Goal: Information Seeking & Learning: Check status

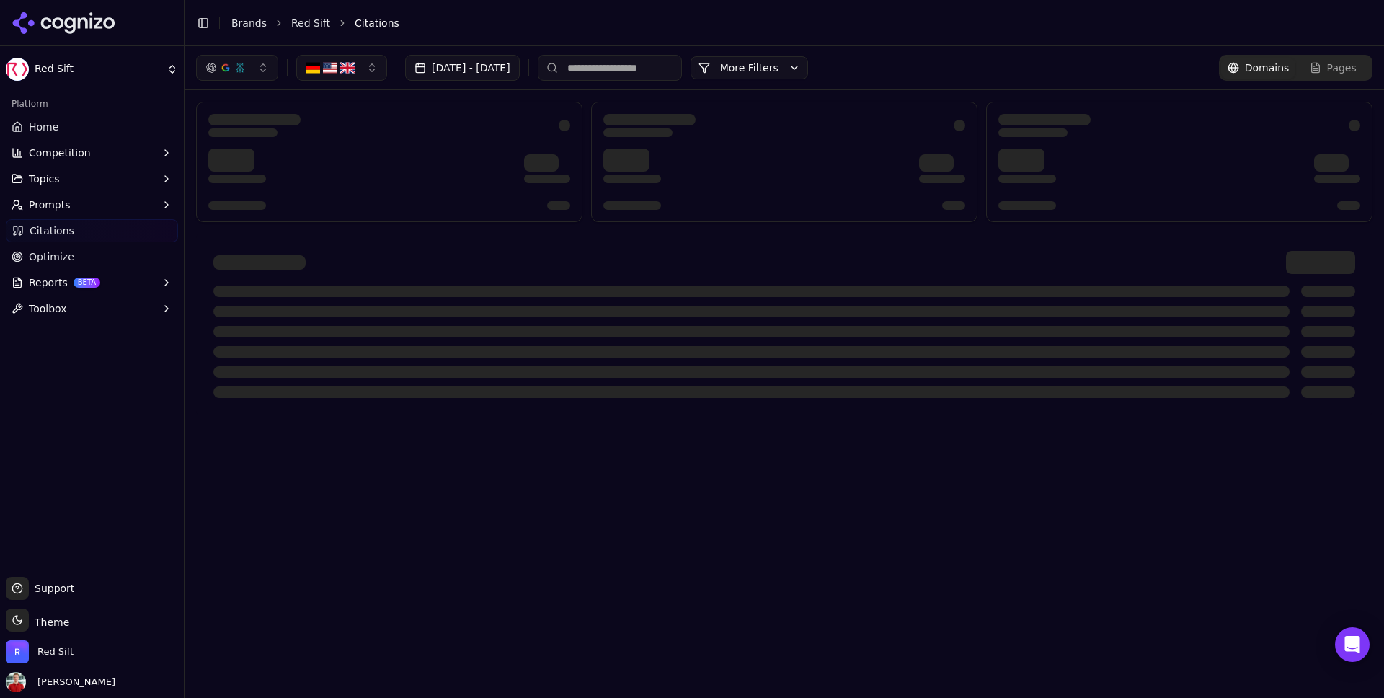
click at [46, 120] on span "Home" at bounding box center [44, 127] width 30 height 14
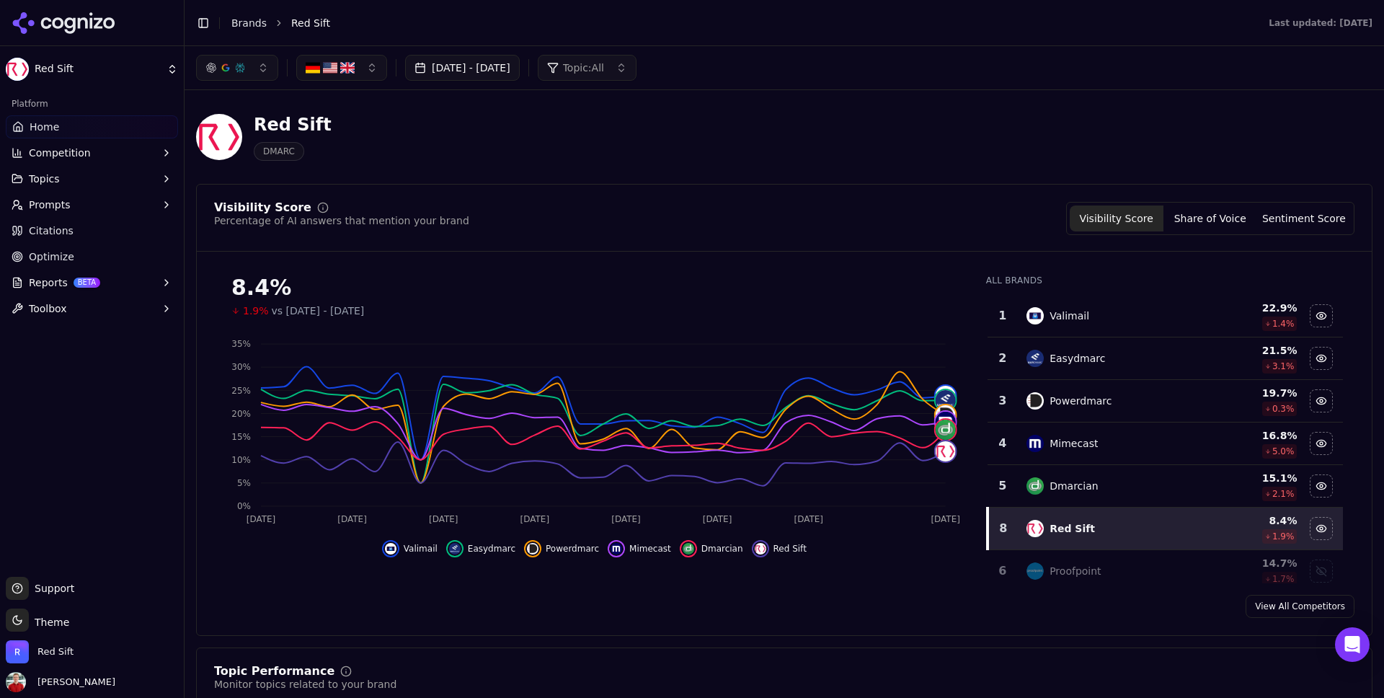
click at [520, 69] on button "[DATE] - [DATE]" at bounding box center [462, 68] width 115 height 26
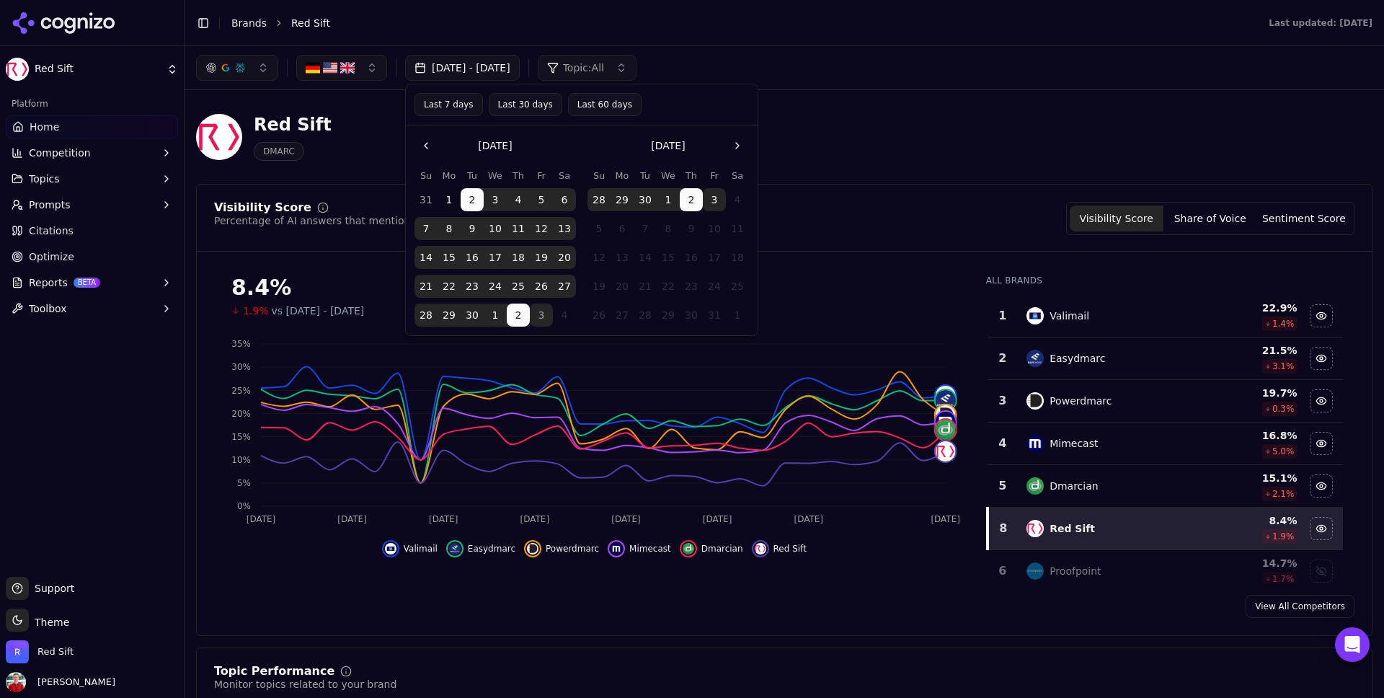
click at [520, 105] on button "Last 30 days" at bounding box center [526, 104] width 74 height 23
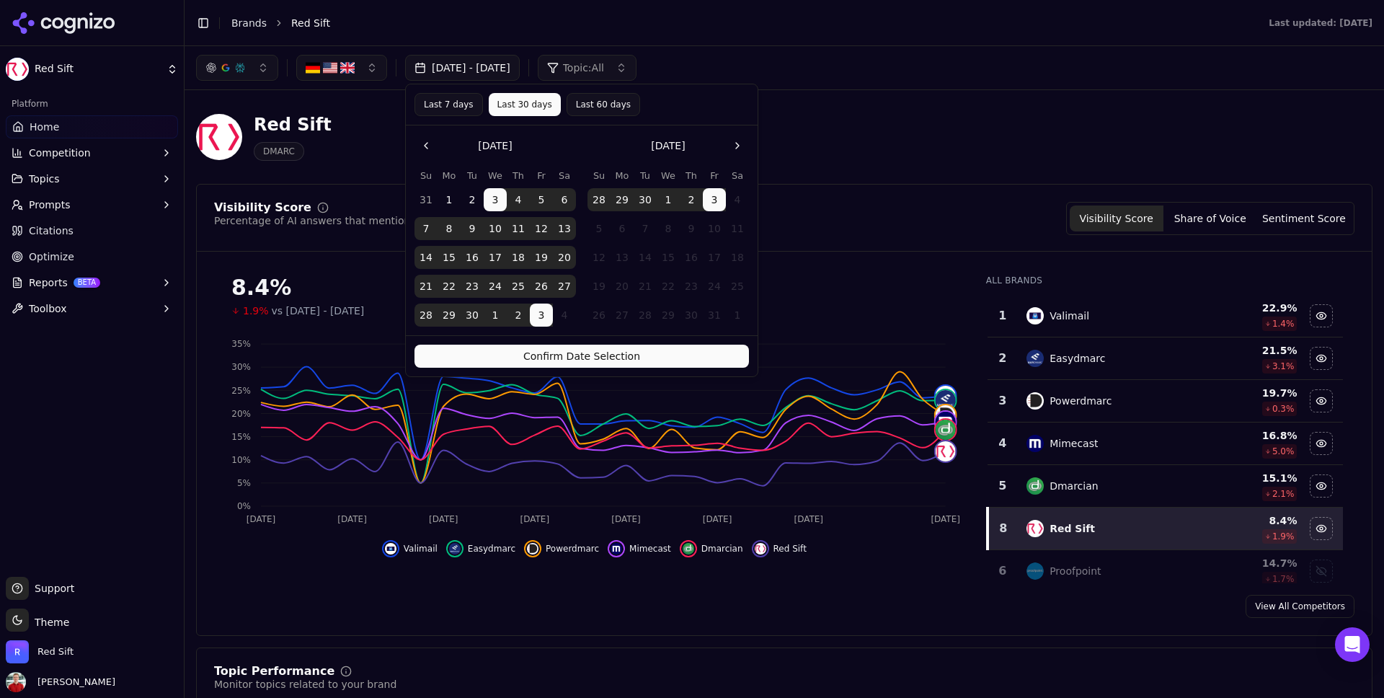
click at [563, 362] on button "Confirm Date Selection" at bounding box center [582, 356] width 335 height 23
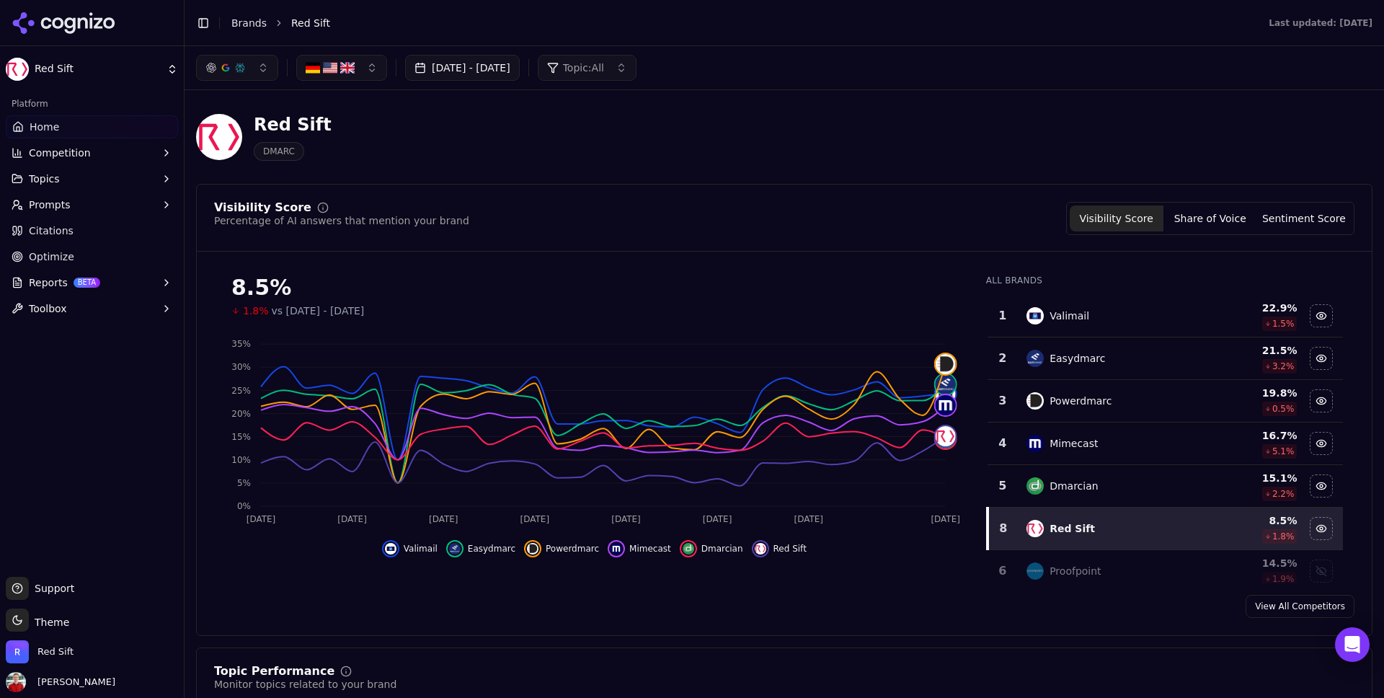
click at [461, 67] on button "[DATE] - [DATE]" at bounding box center [462, 68] width 115 height 26
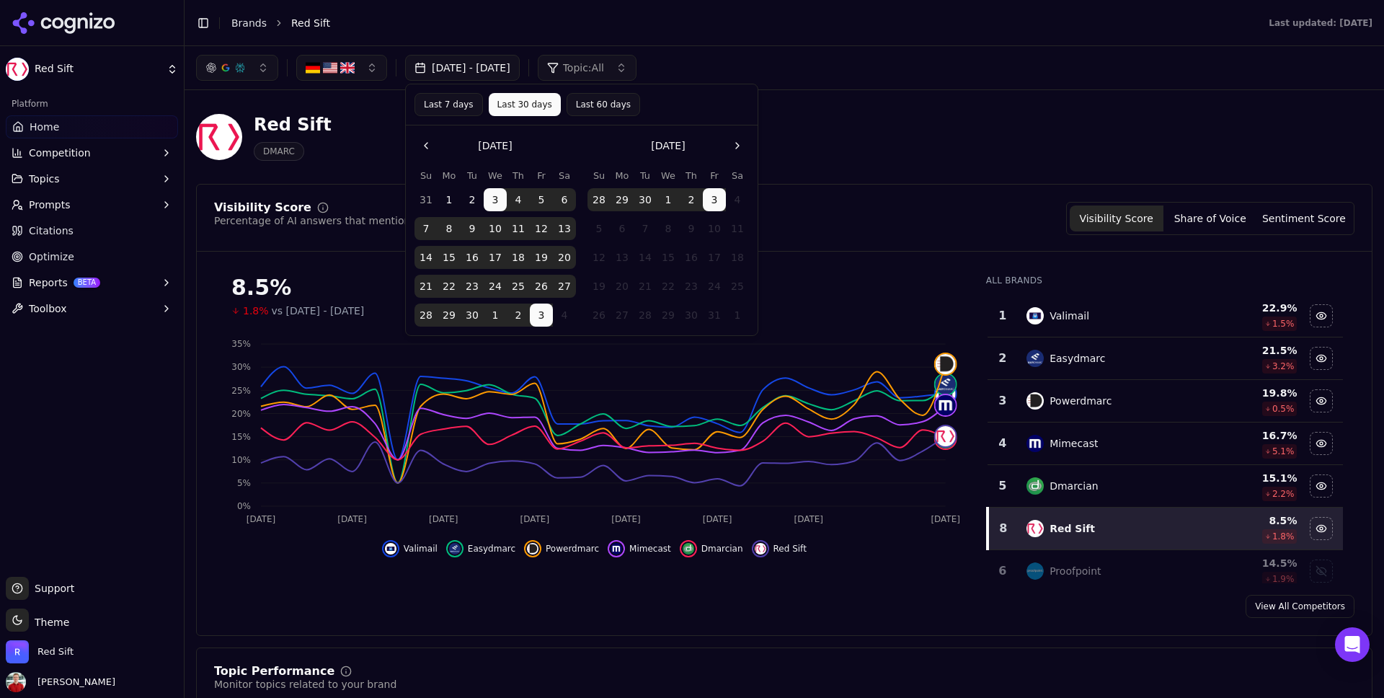
click at [451, 112] on button "Last 7 days" at bounding box center [449, 104] width 68 height 23
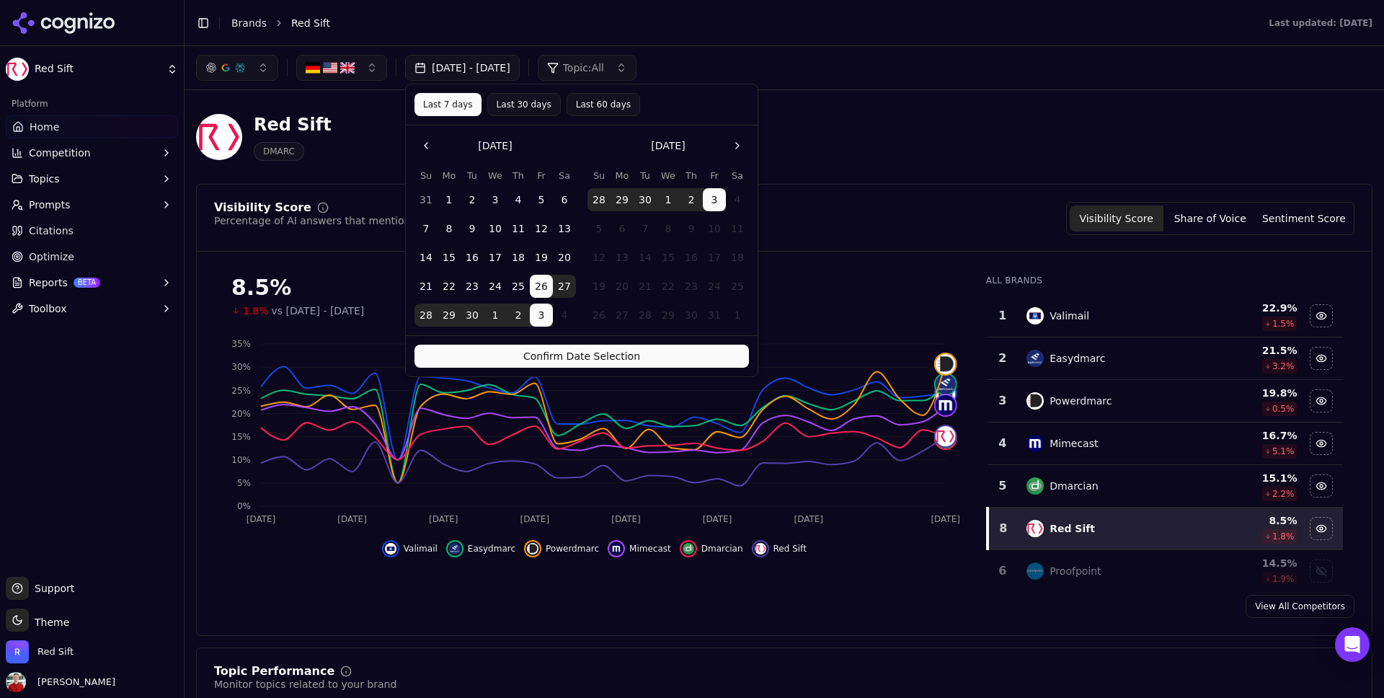
click at [525, 358] on button "Confirm Date Selection" at bounding box center [582, 356] width 335 height 23
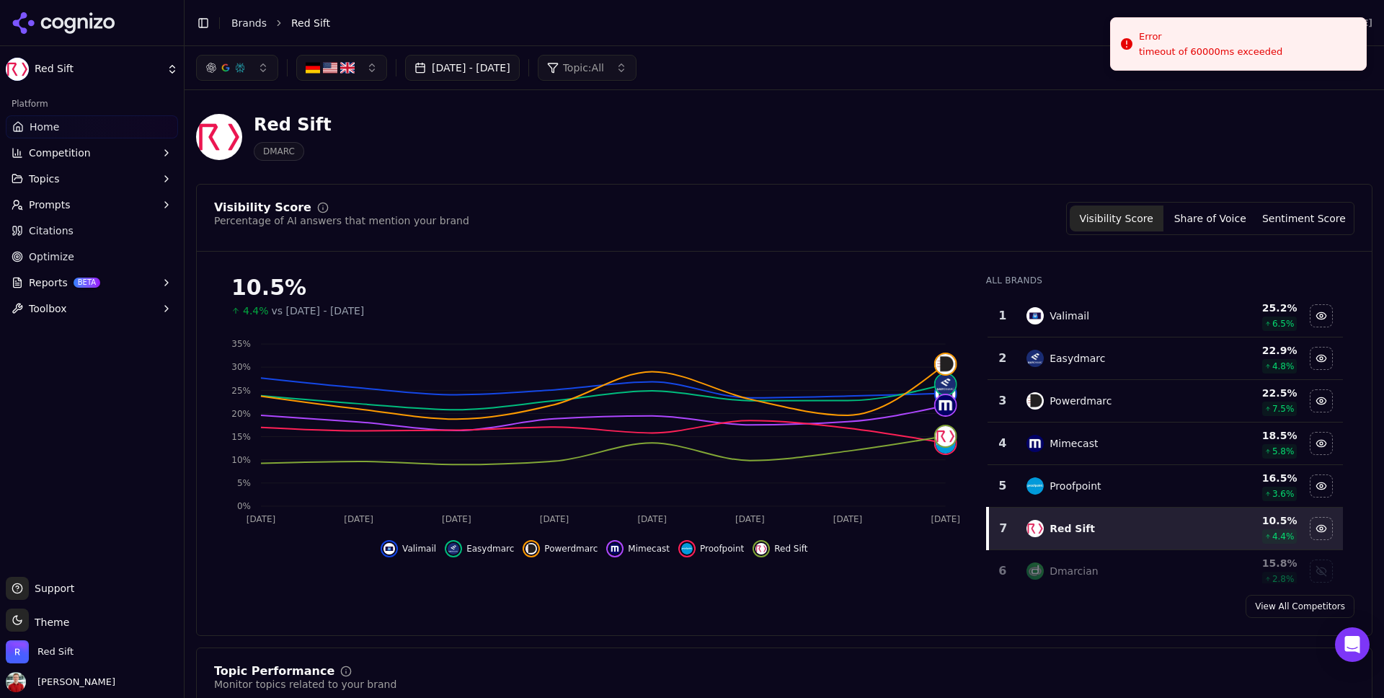
click at [437, 64] on button "[DATE] - [DATE]" at bounding box center [462, 68] width 115 height 26
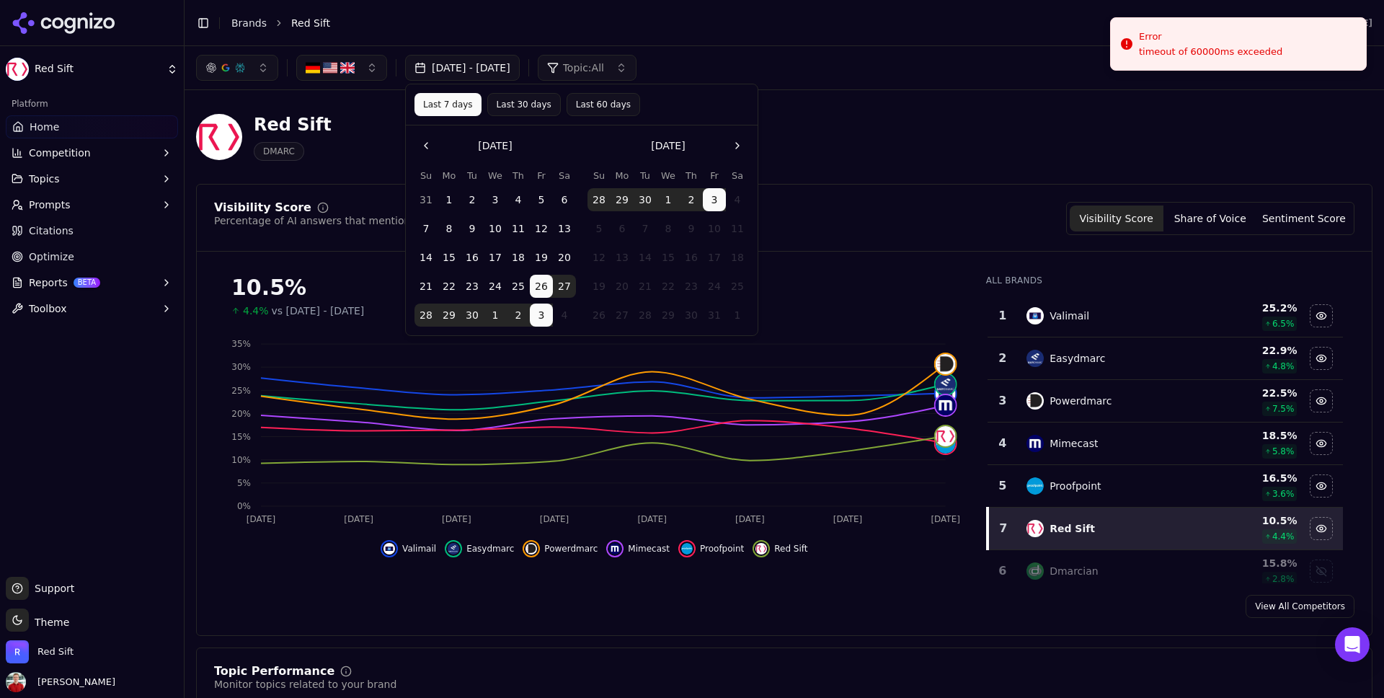
click at [512, 104] on button "Last 30 days" at bounding box center [524, 104] width 74 height 23
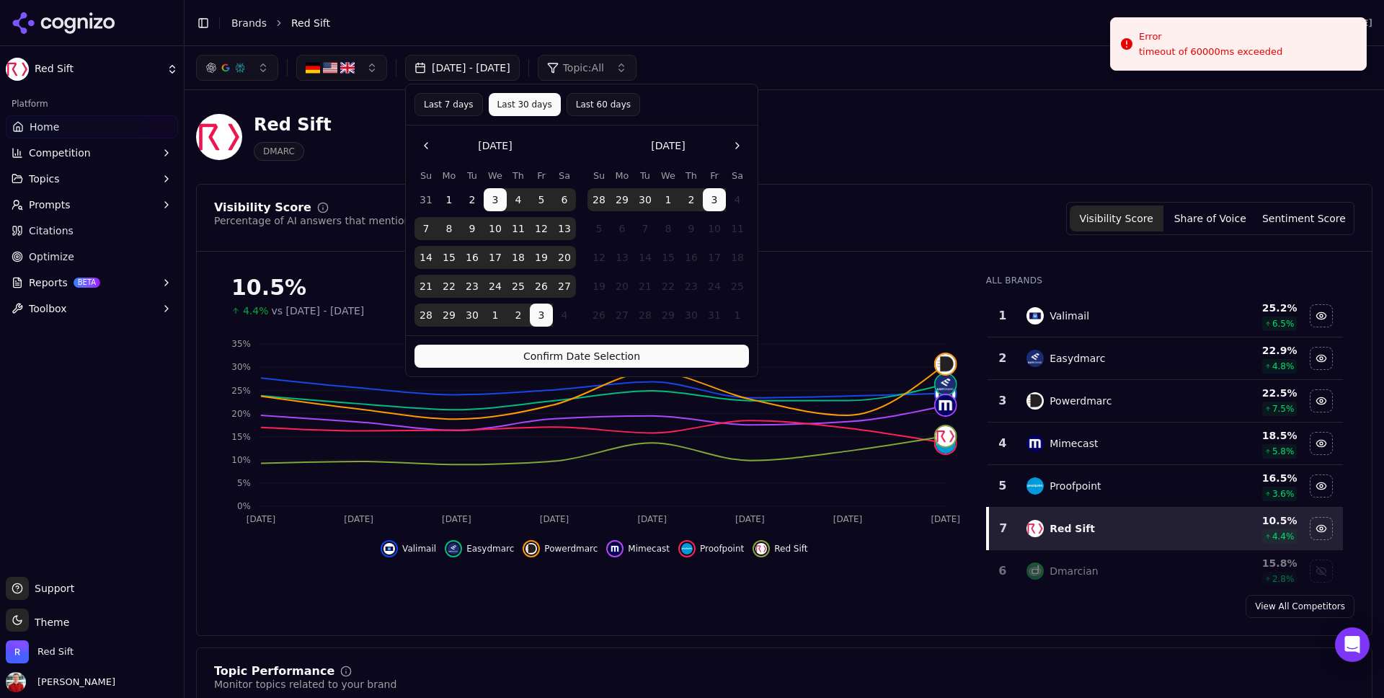
click at [531, 356] on button "Confirm Date Selection" at bounding box center [582, 356] width 335 height 23
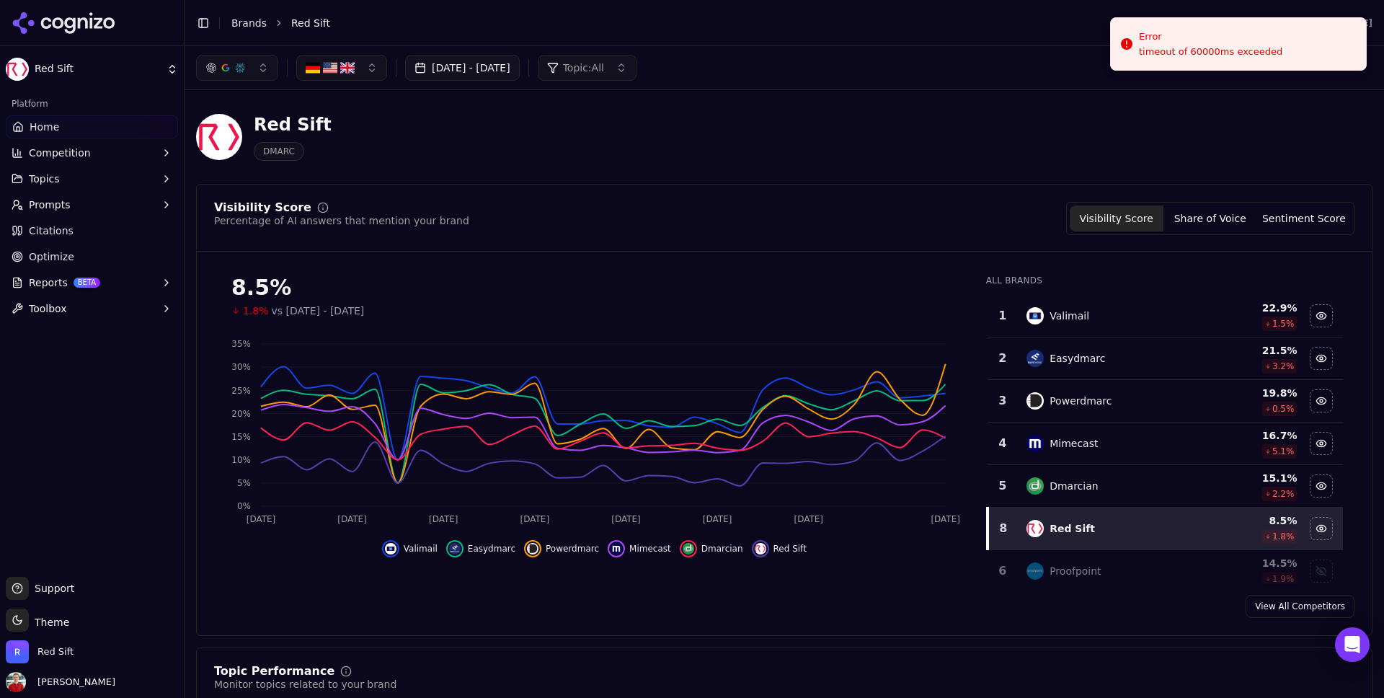
click at [55, 174] on span "Topics" at bounding box center [44, 179] width 31 height 14
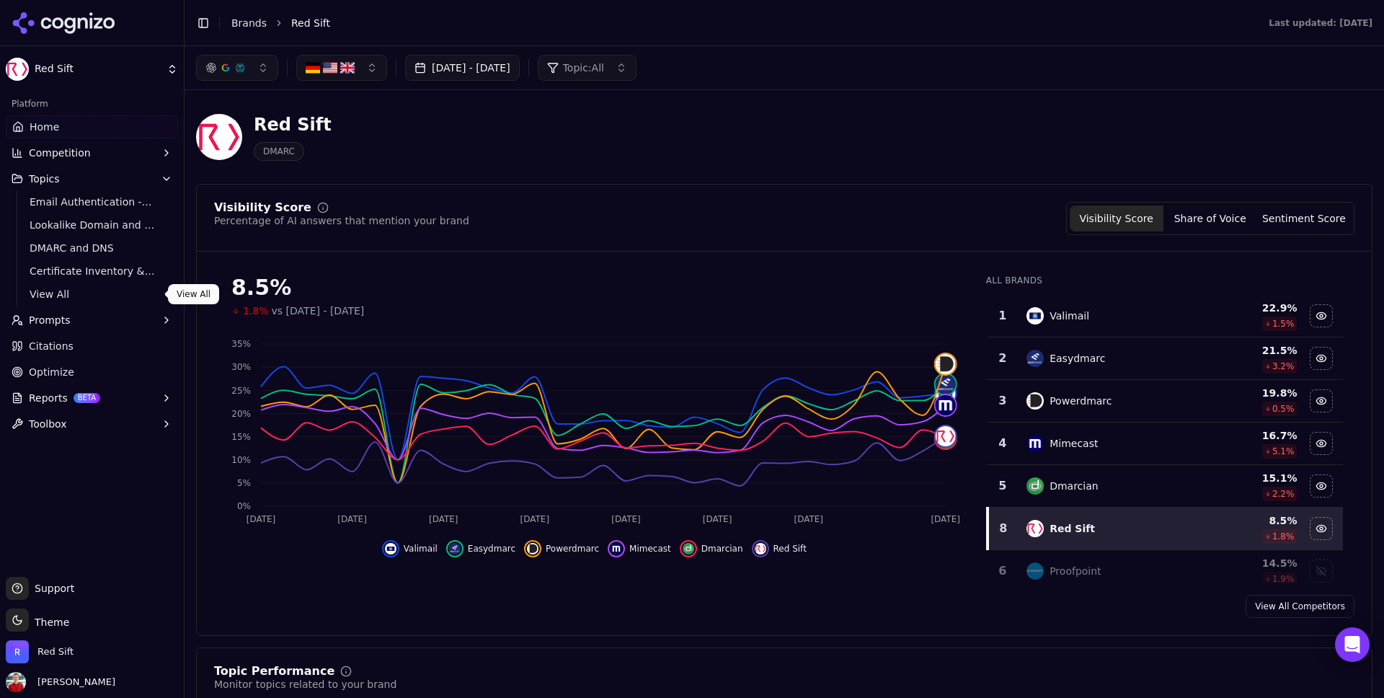
click at [66, 293] on span "View All" at bounding box center [92, 294] width 125 height 14
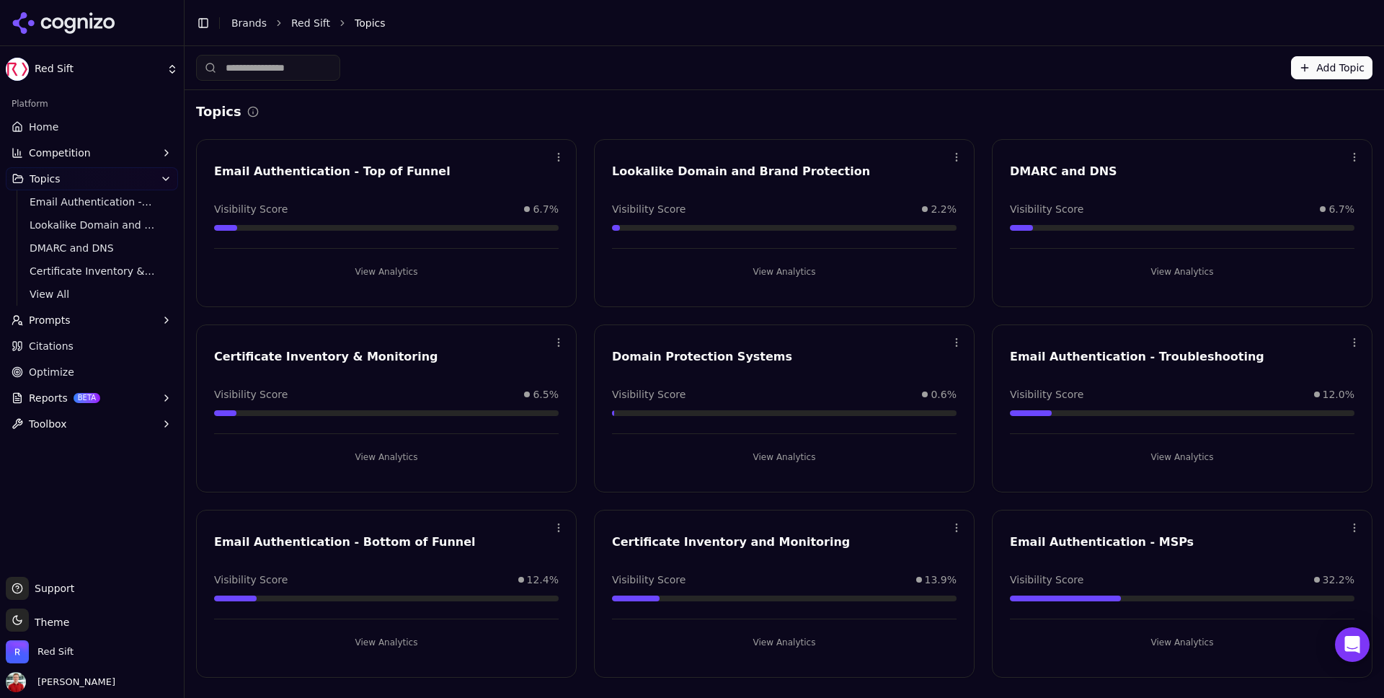
click at [386, 642] on button "View Analytics" at bounding box center [386, 642] width 345 height 23
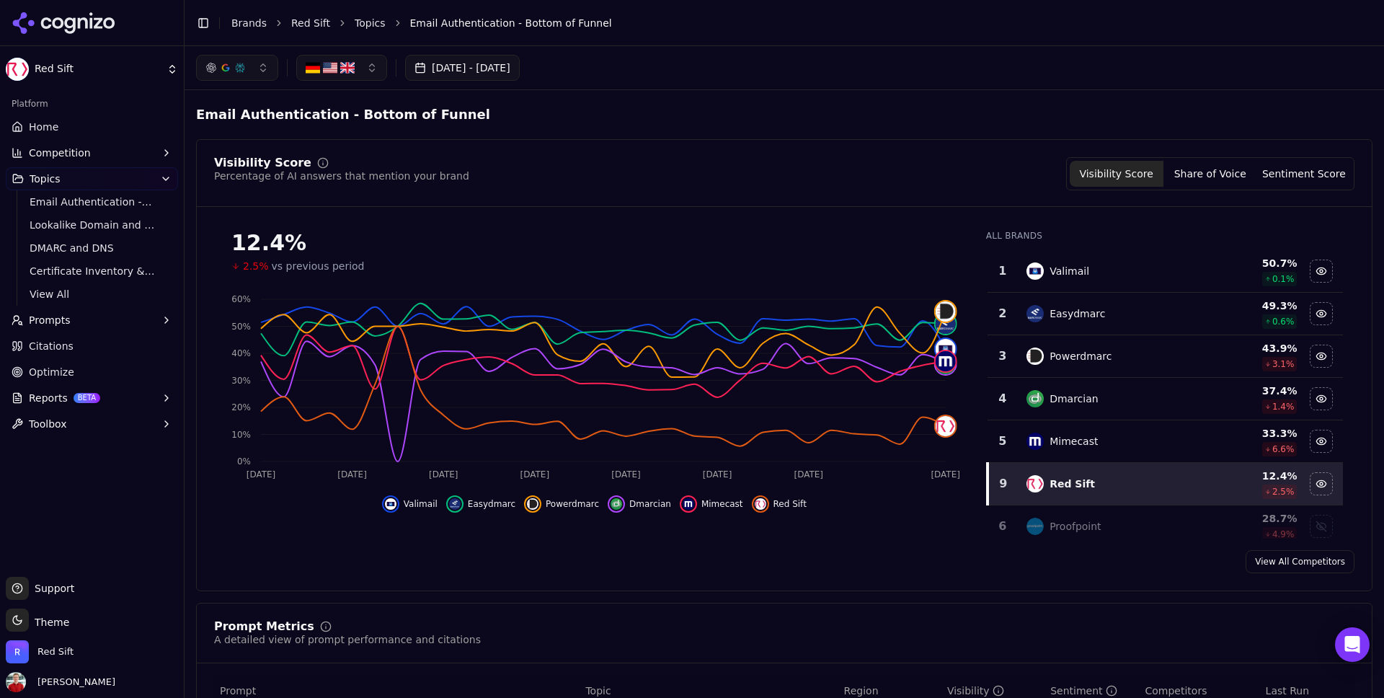
click at [358, 28] on link "Topics" at bounding box center [370, 23] width 31 height 14
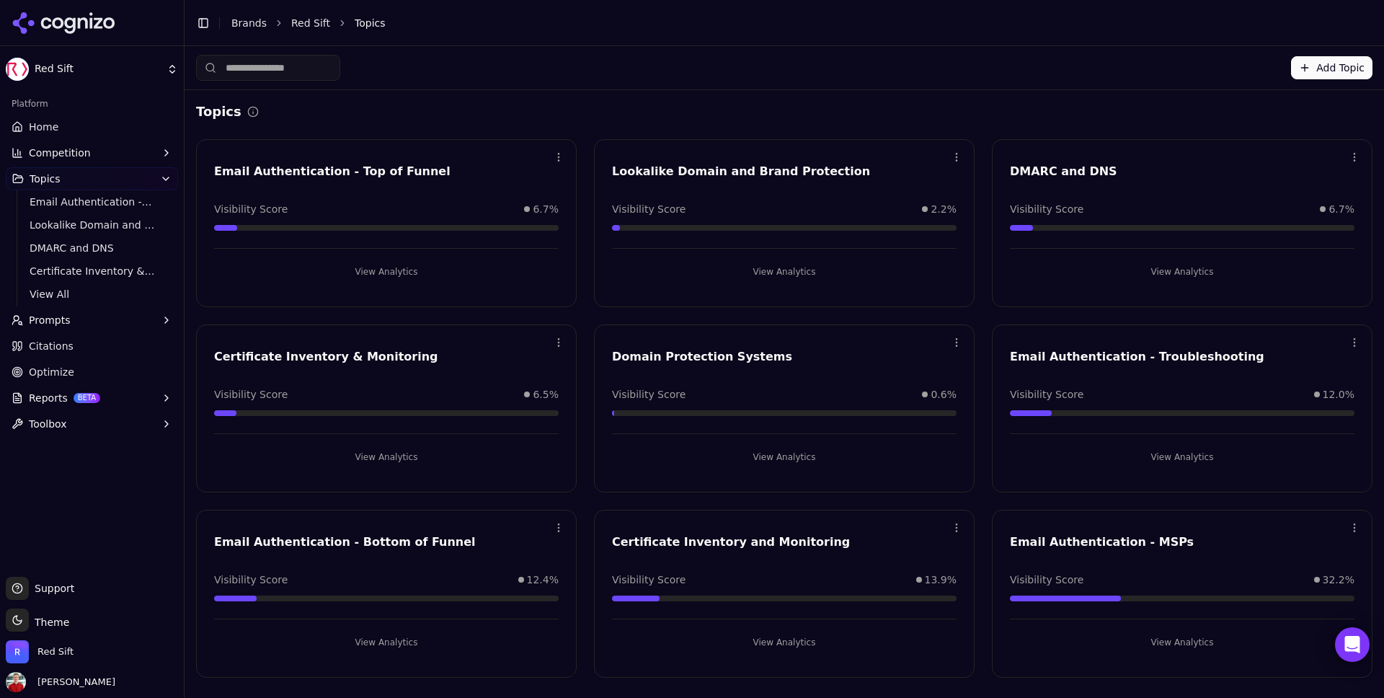
click at [1164, 463] on button "View Analytics" at bounding box center [1182, 457] width 345 height 23
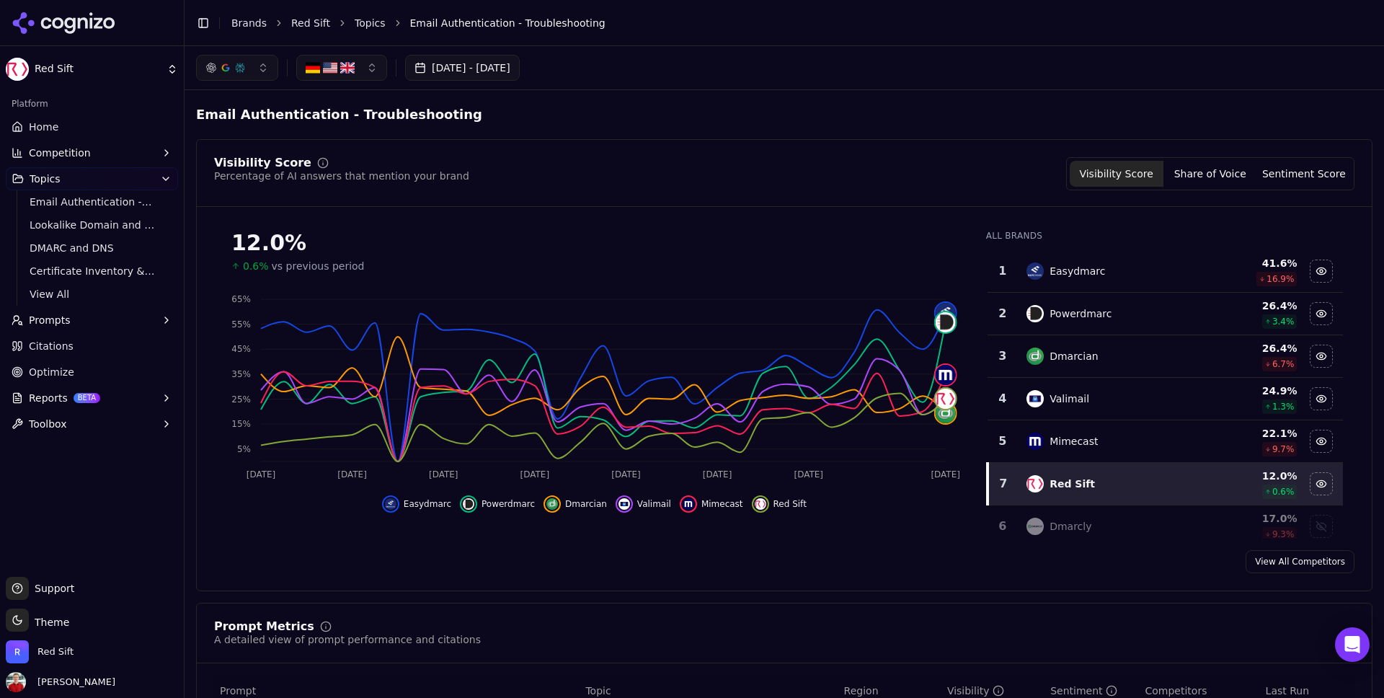
click at [361, 25] on link "Topics" at bounding box center [370, 23] width 31 height 14
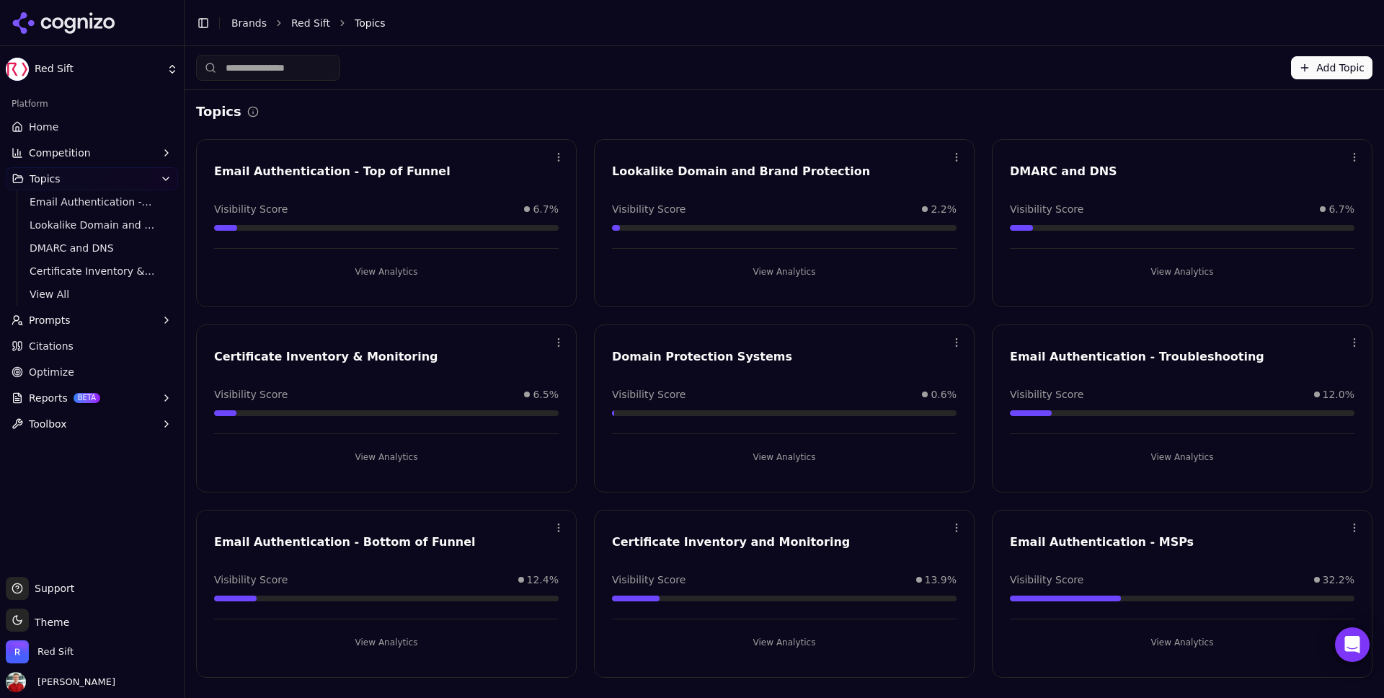
click at [389, 276] on button "View Analytics" at bounding box center [386, 271] width 345 height 23
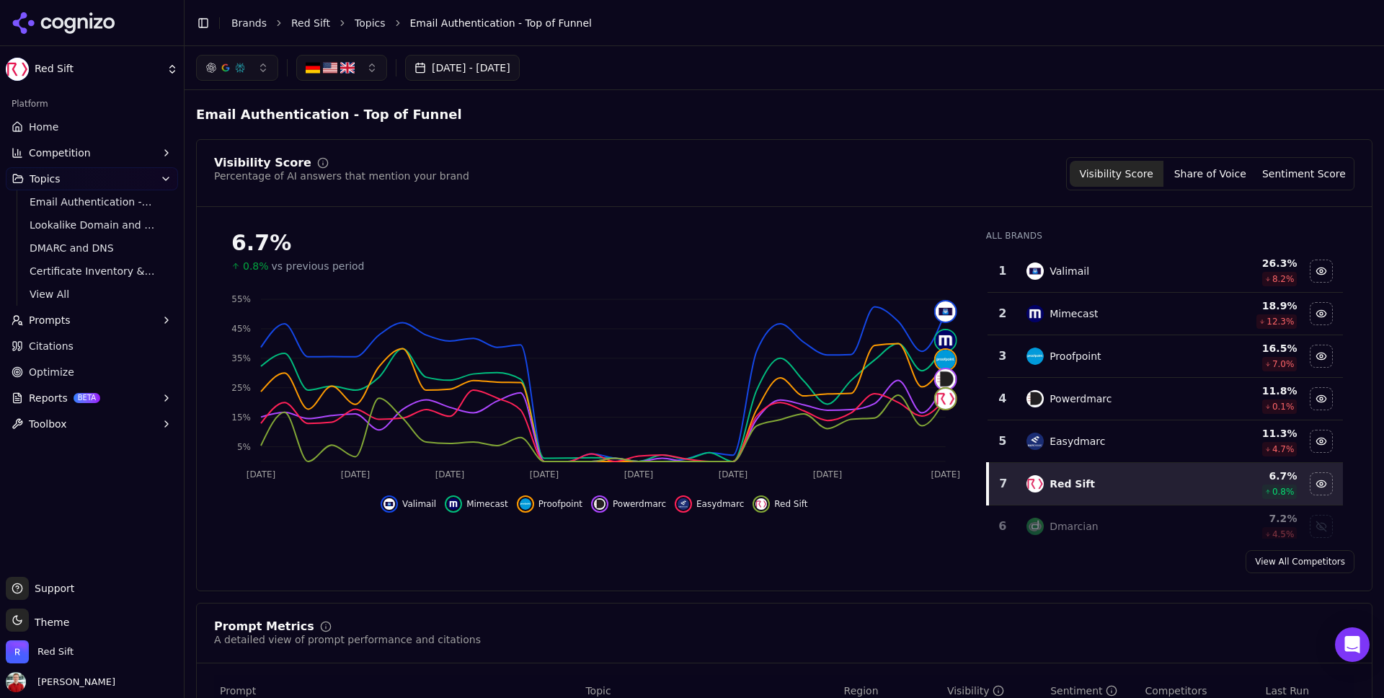
click at [56, 128] on span "Home" at bounding box center [44, 127] width 30 height 14
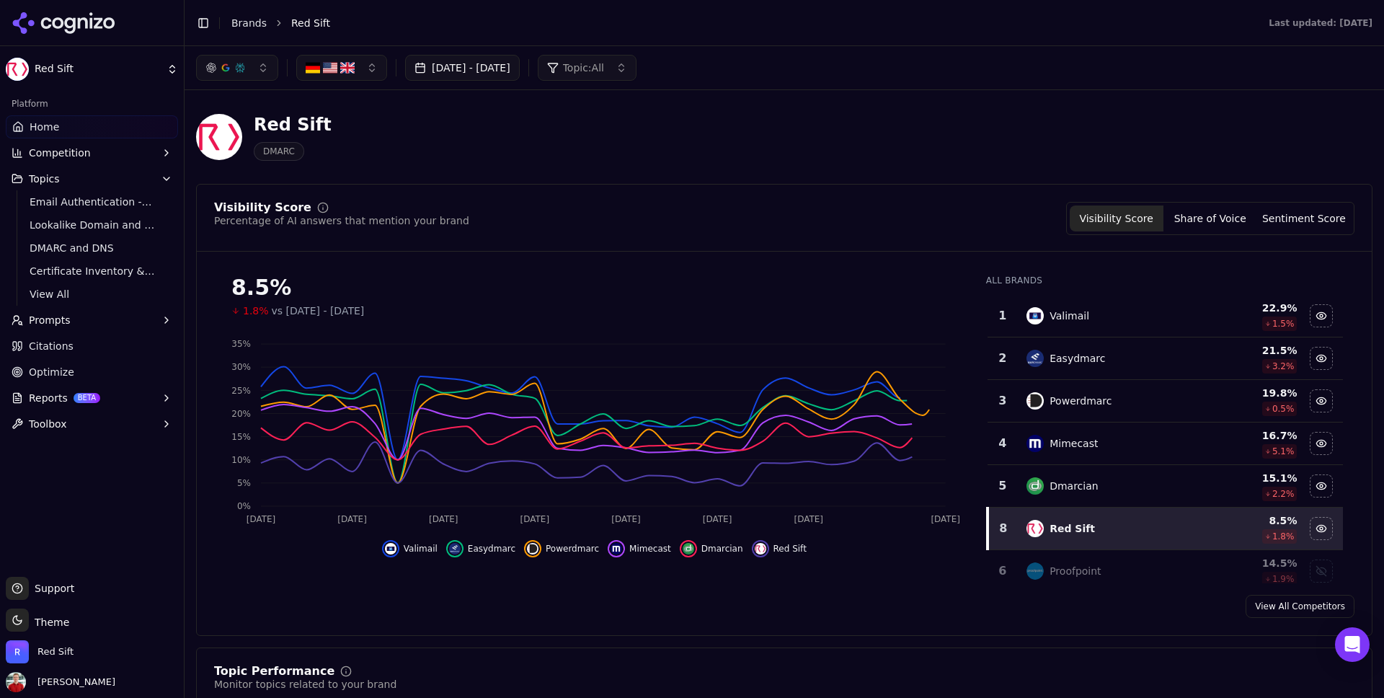
click at [43, 345] on span "Citations" at bounding box center [51, 346] width 45 height 14
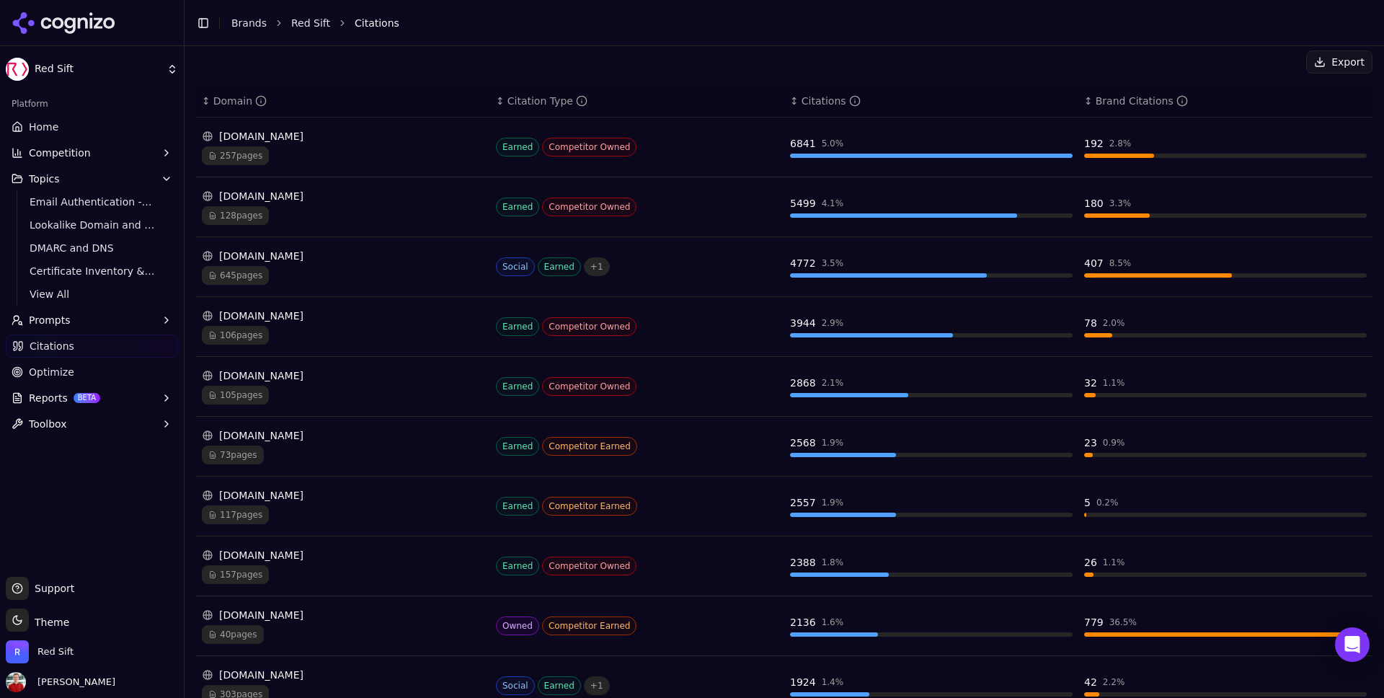
scroll to position [253, 0]
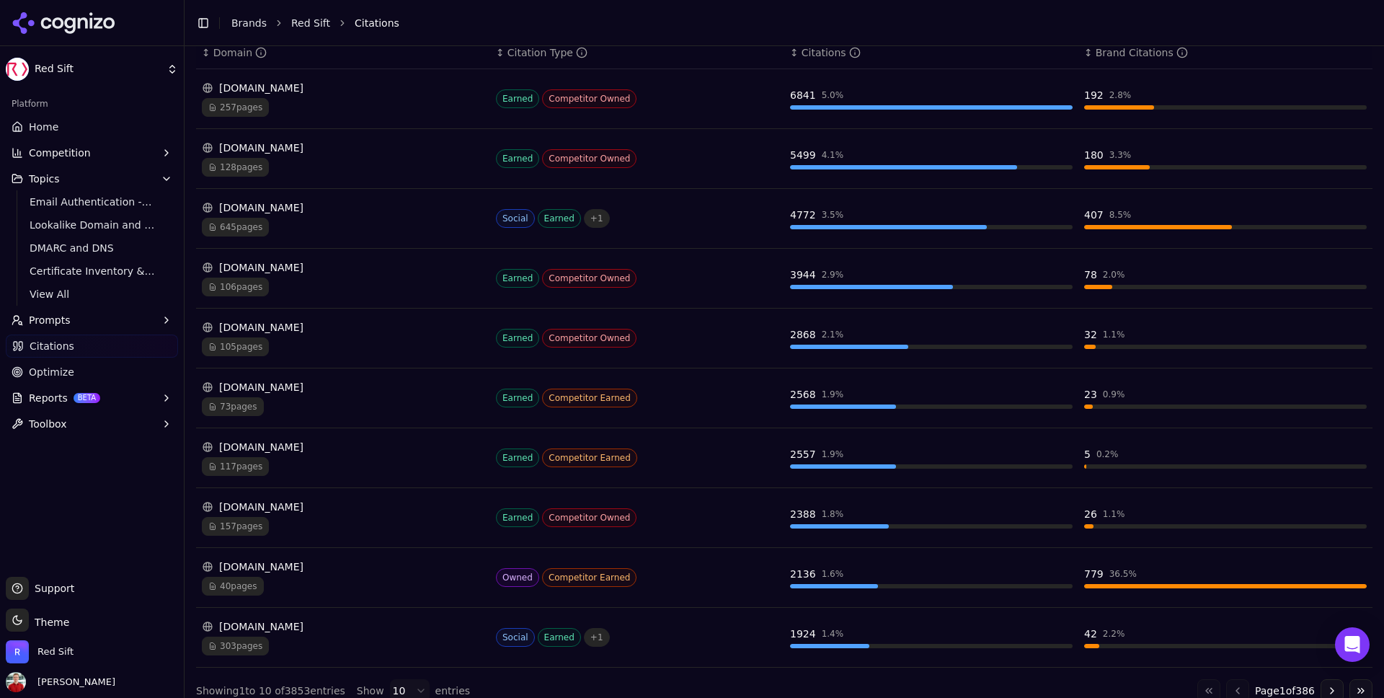
click at [247, 588] on span "40 pages" at bounding box center [233, 586] width 62 height 19
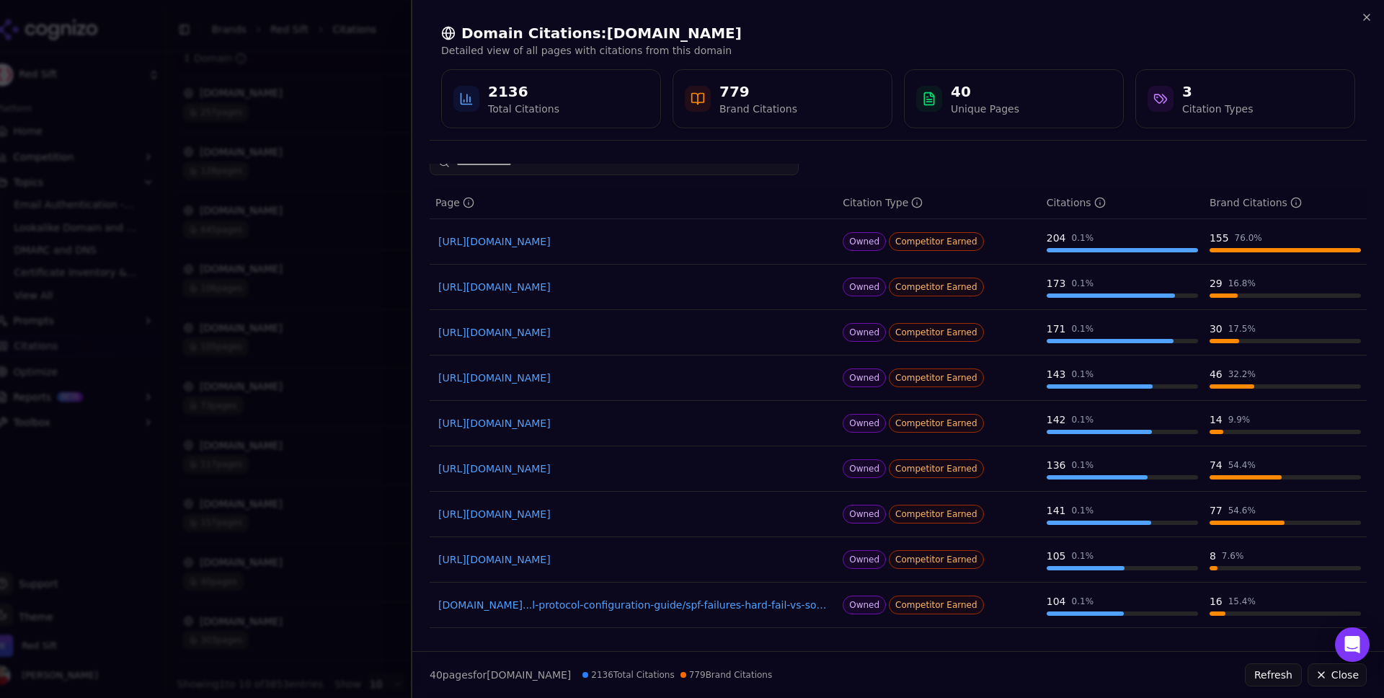
scroll to position [0, 0]
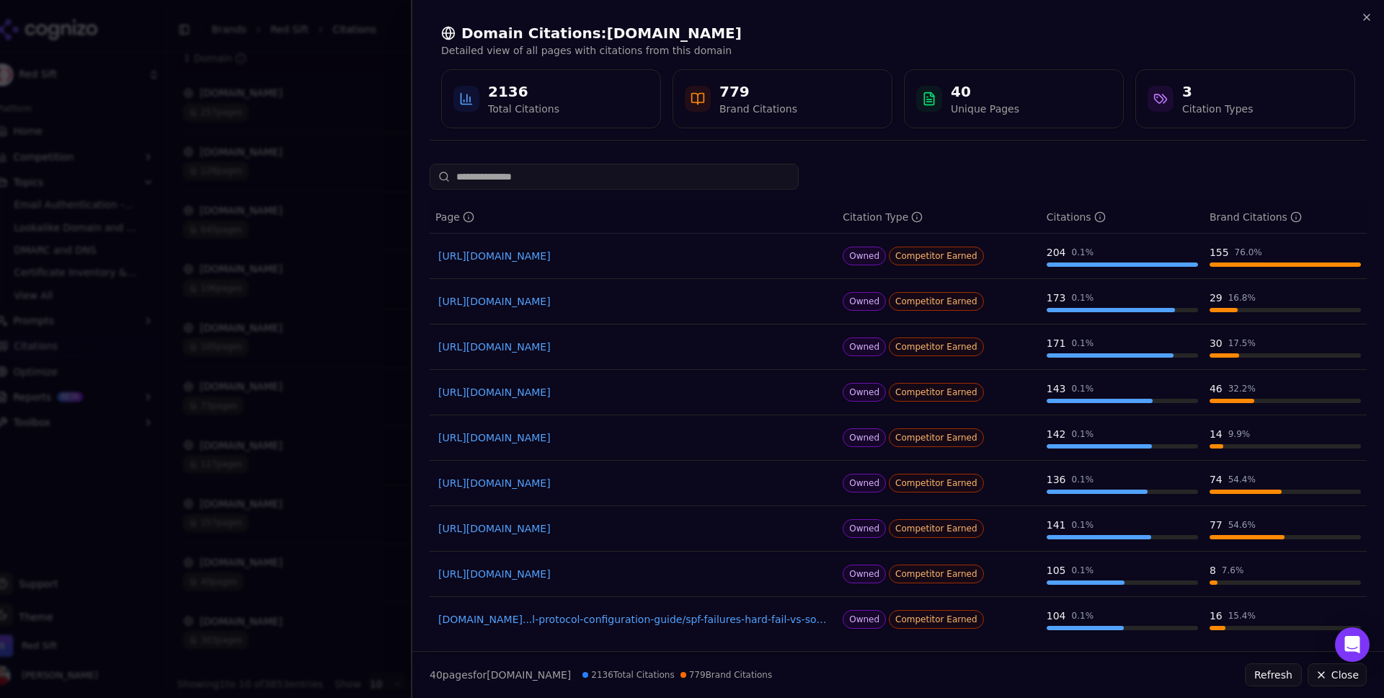
click at [332, 341] on div at bounding box center [692, 349] width 1384 height 698
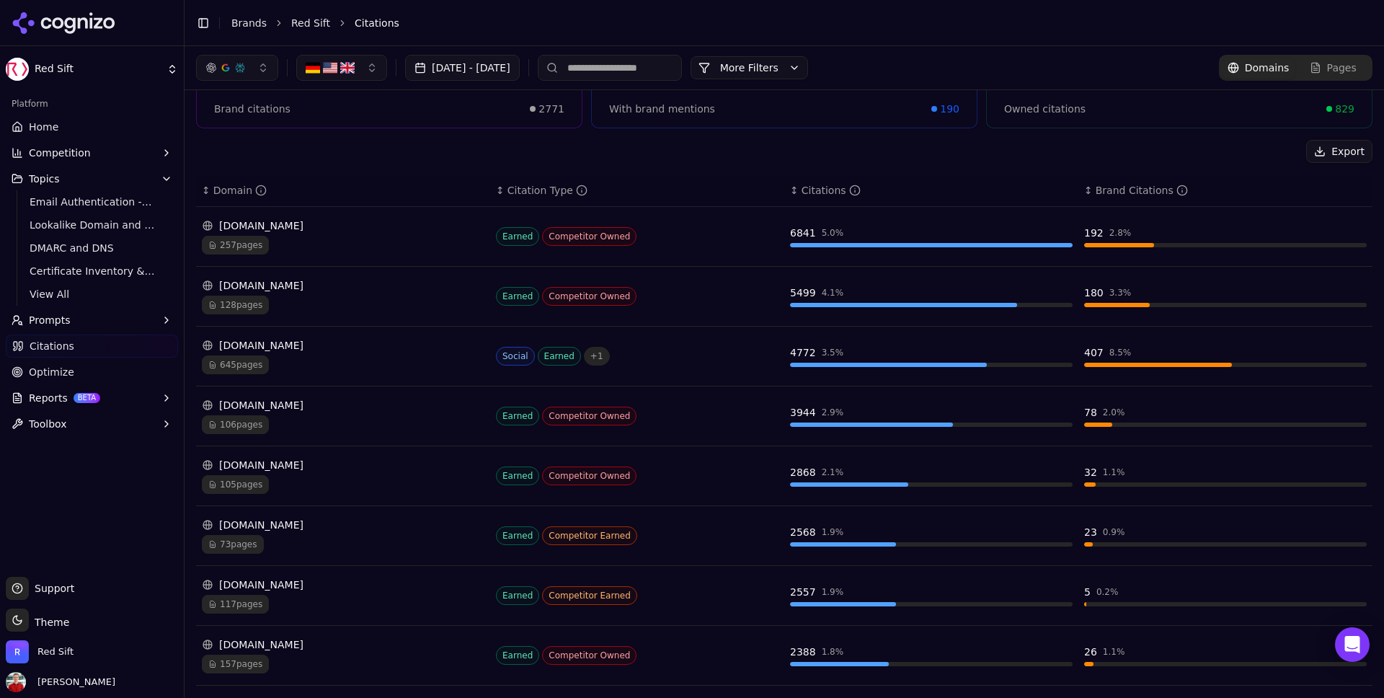
scroll to position [112, 0]
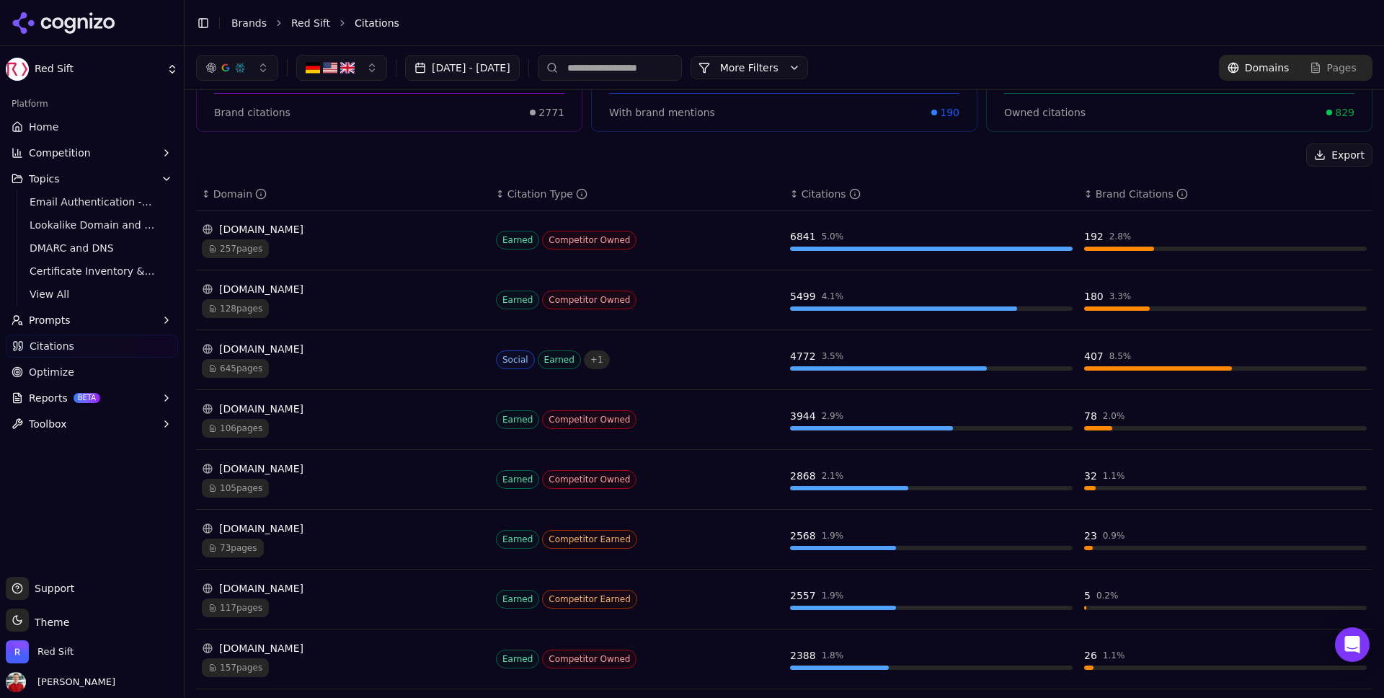
click at [249, 365] on span "645 pages" at bounding box center [235, 368] width 67 height 19
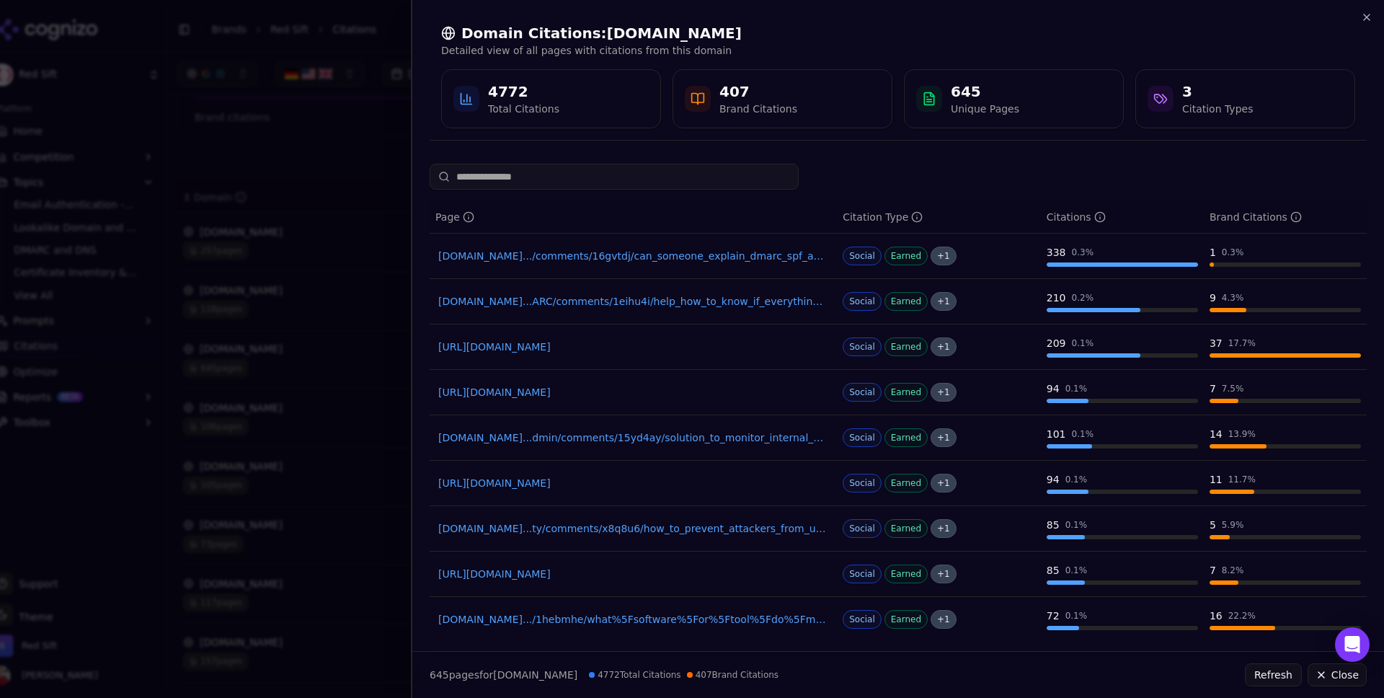
click at [348, 288] on div at bounding box center [692, 349] width 1384 height 698
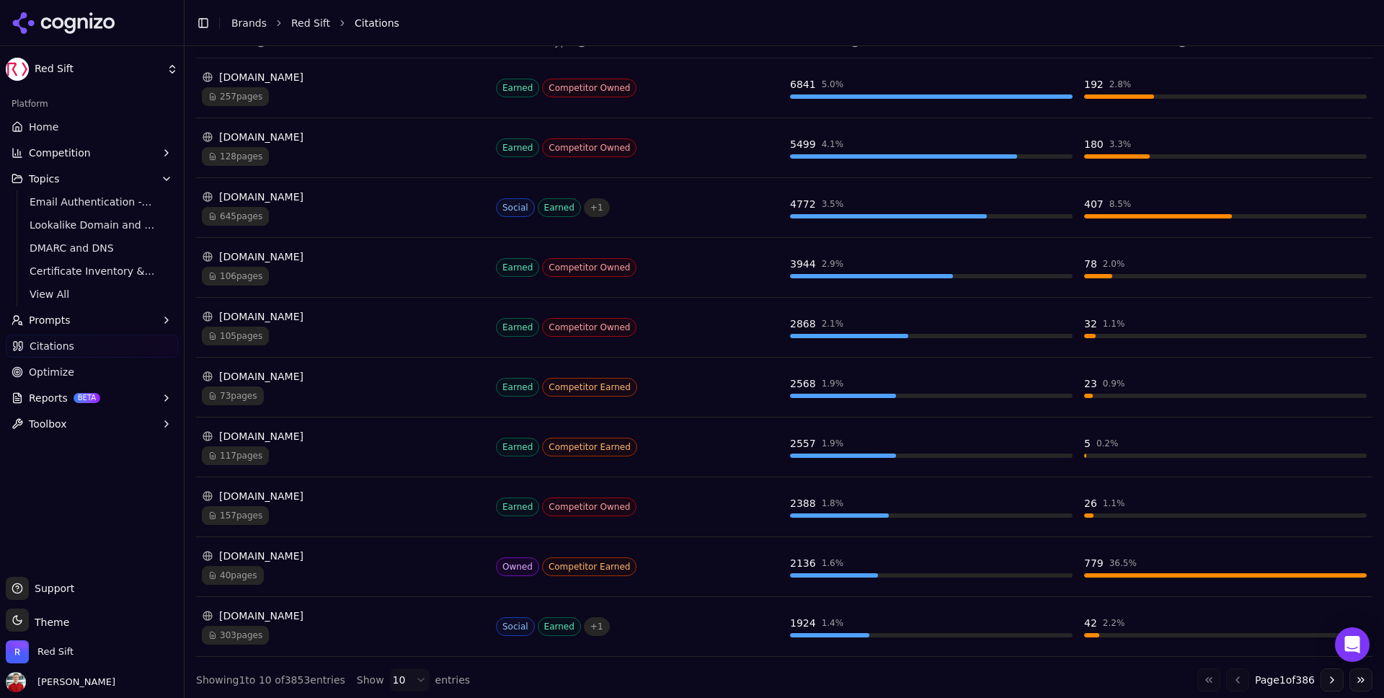
scroll to position [269, 0]
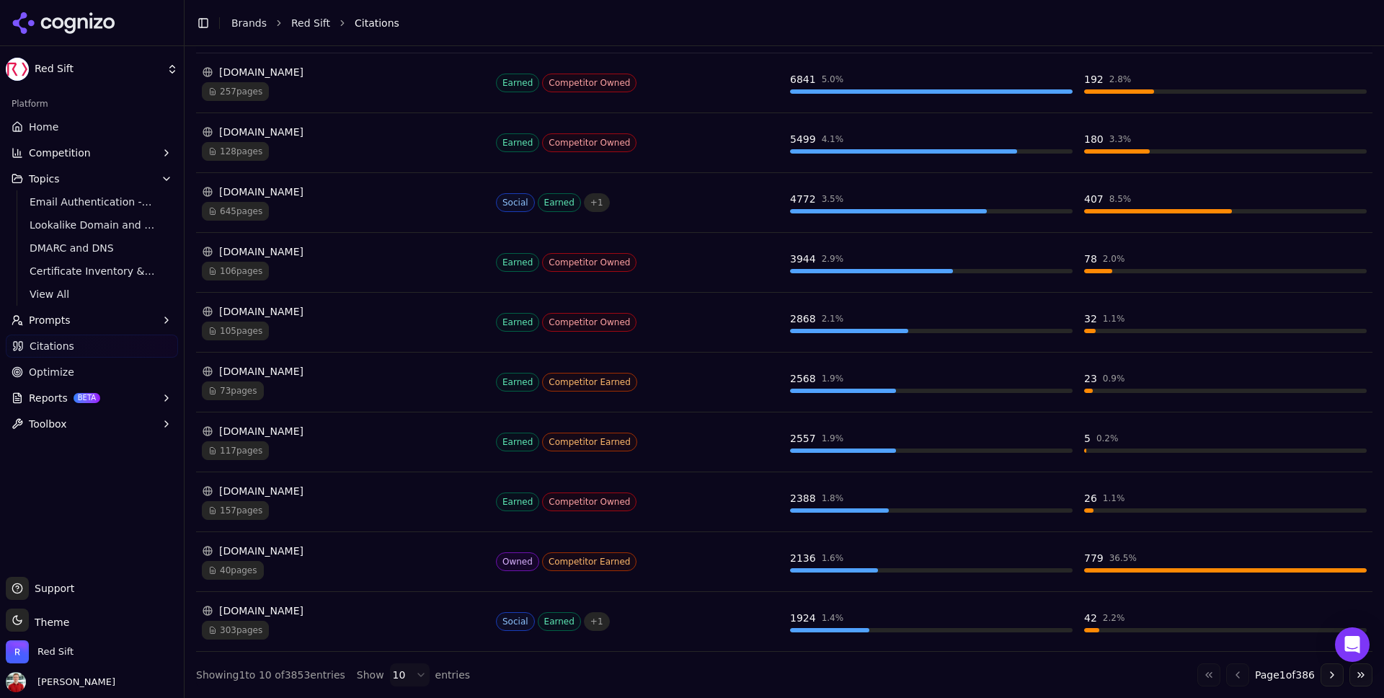
click at [247, 575] on span "40 pages" at bounding box center [233, 570] width 62 height 19
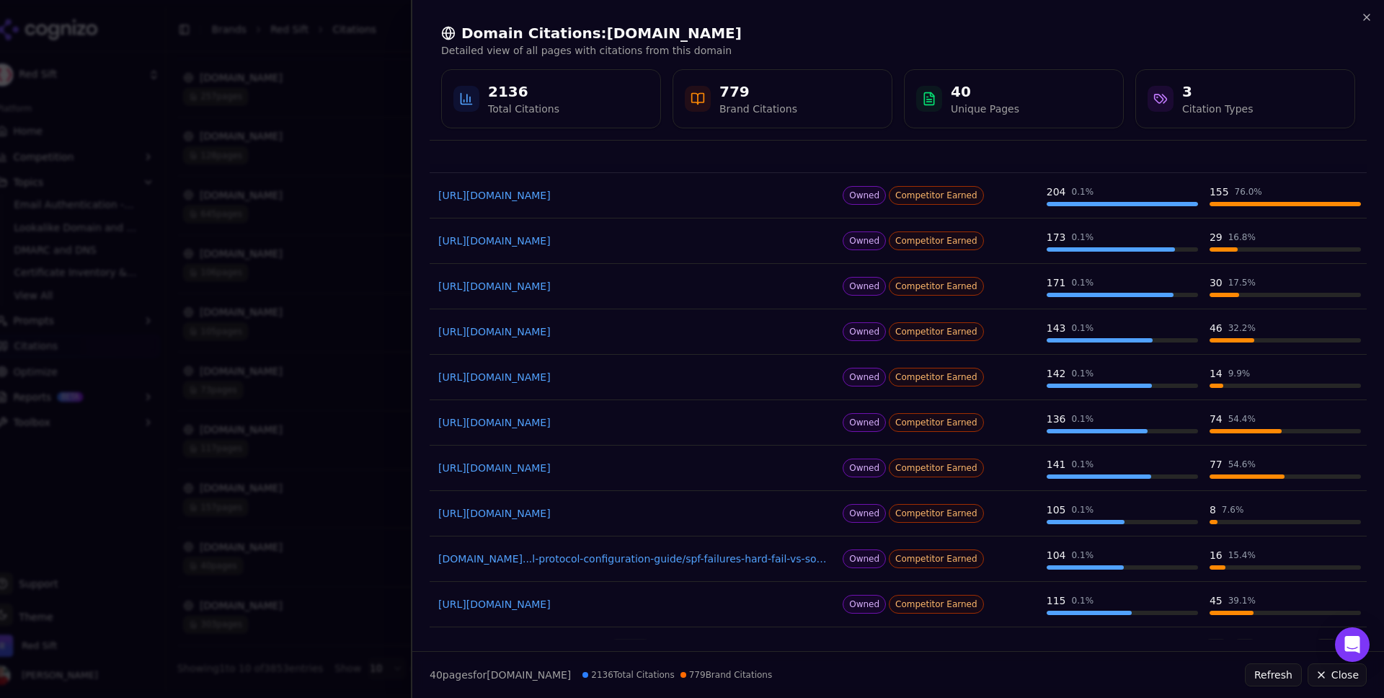
scroll to position [94, 0]
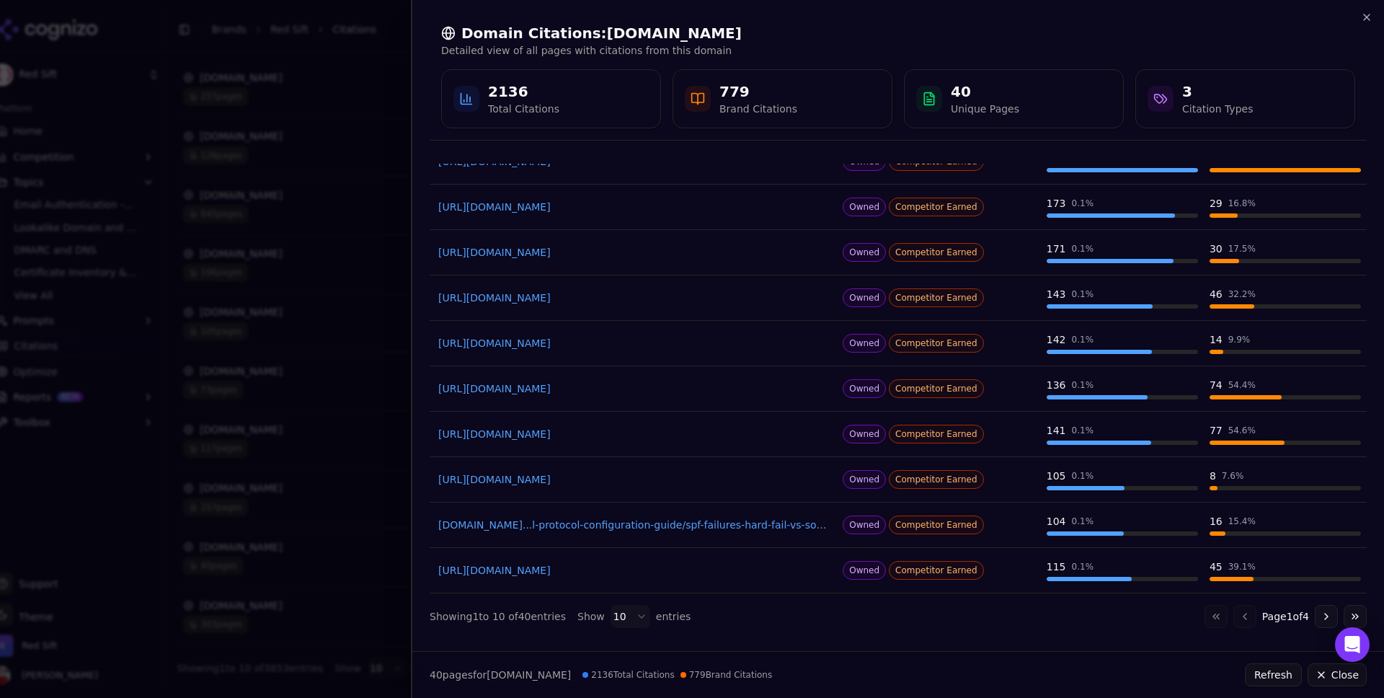
click at [352, 398] on div at bounding box center [692, 349] width 1384 height 698
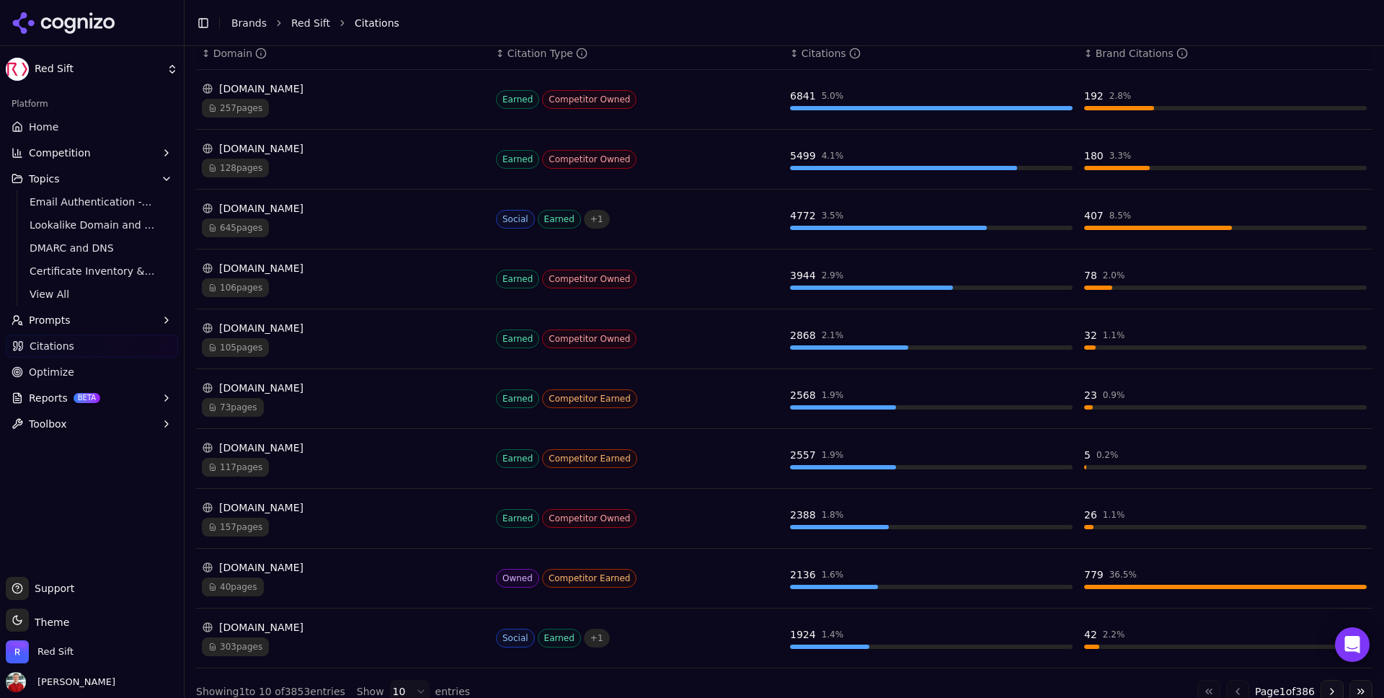
scroll to position [269, 0]
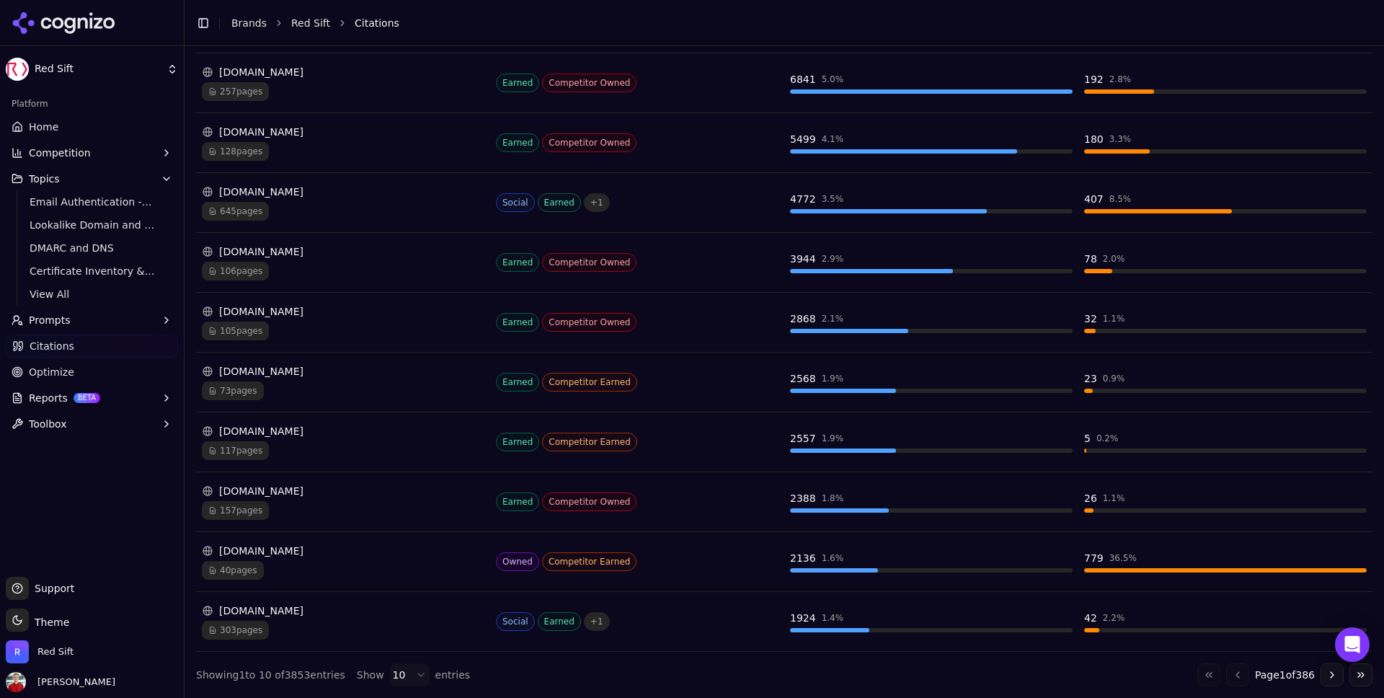
click at [244, 567] on span "40 pages" at bounding box center [233, 570] width 62 height 19
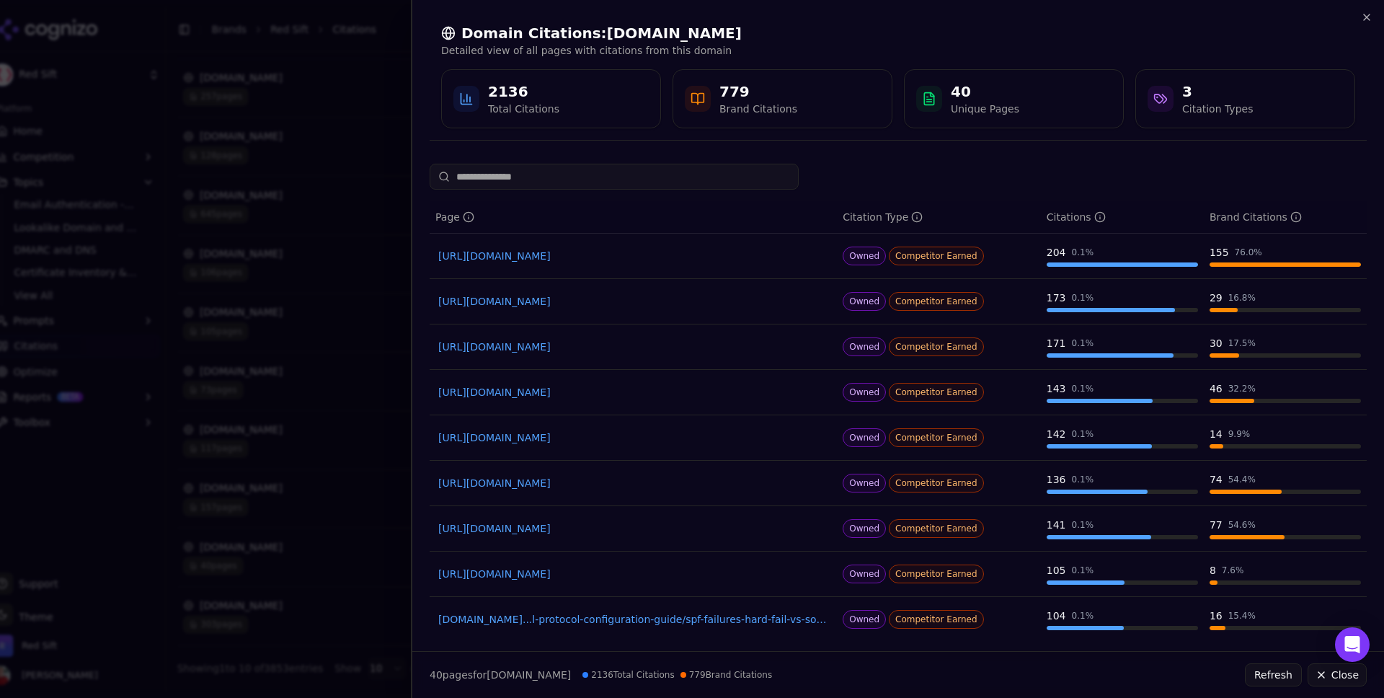
scroll to position [94, 0]
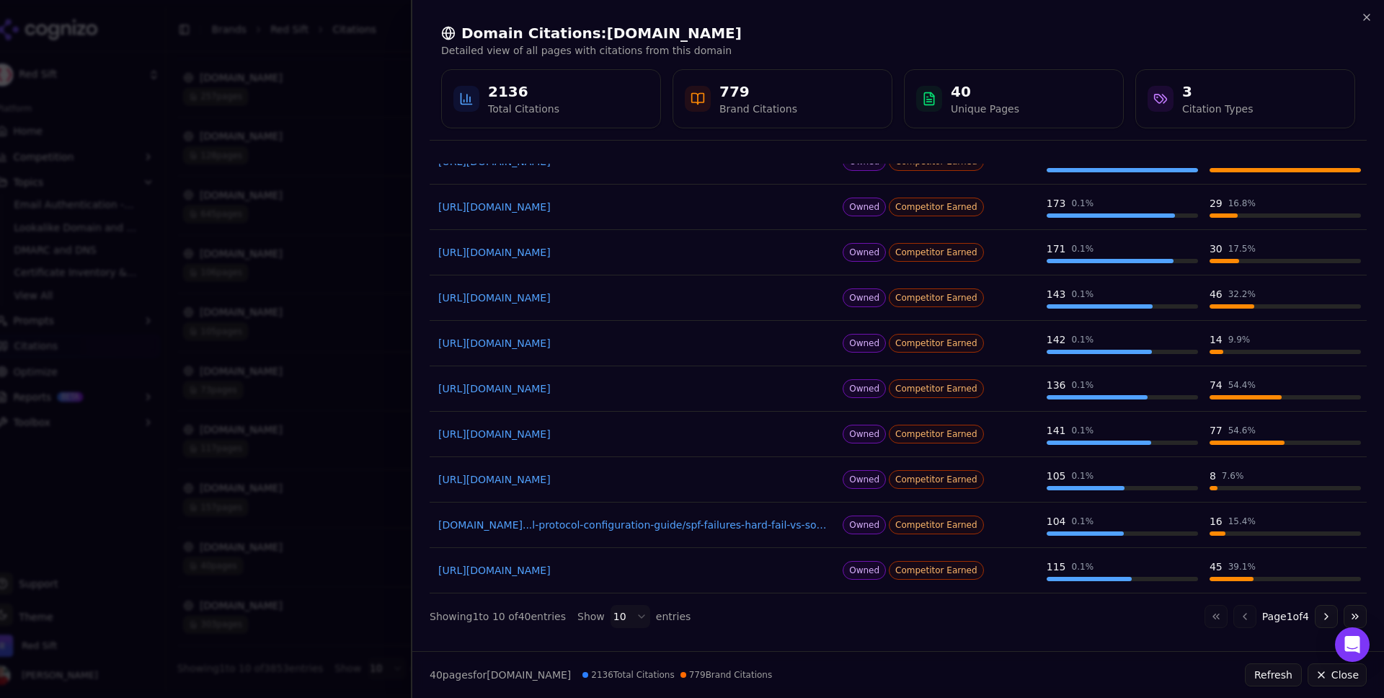
click at [621, 620] on body "Red Sift Platform Home Competition Topics Email Authentication - Top of Funnel …" at bounding box center [692, 349] width 1384 height 698
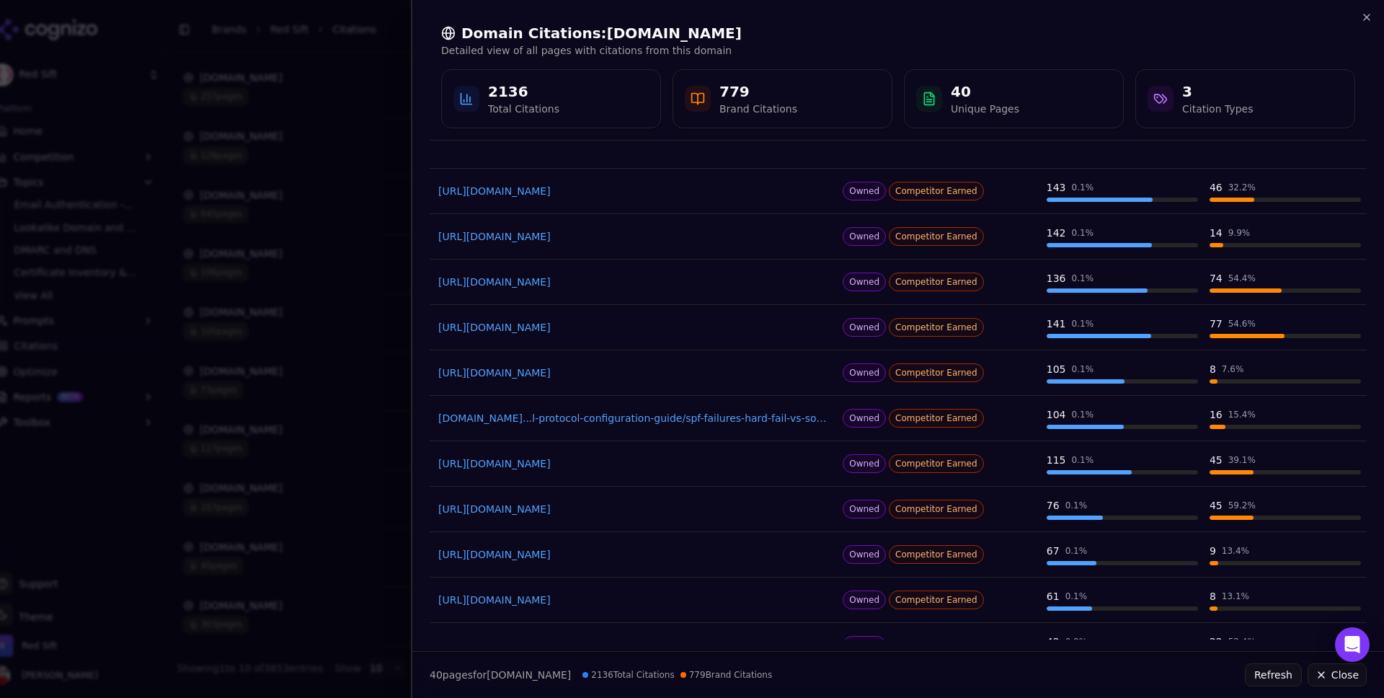
scroll to position [0, 0]
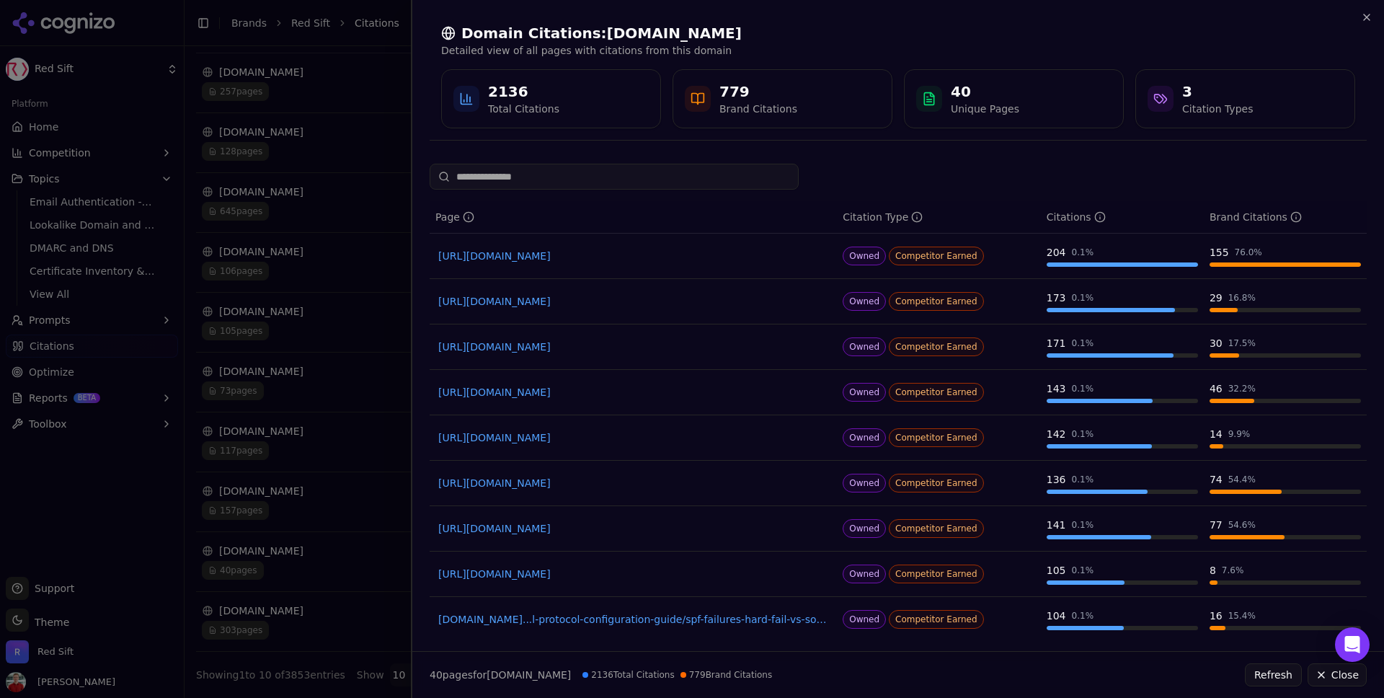
click at [358, 191] on div at bounding box center [692, 349] width 1384 height 698
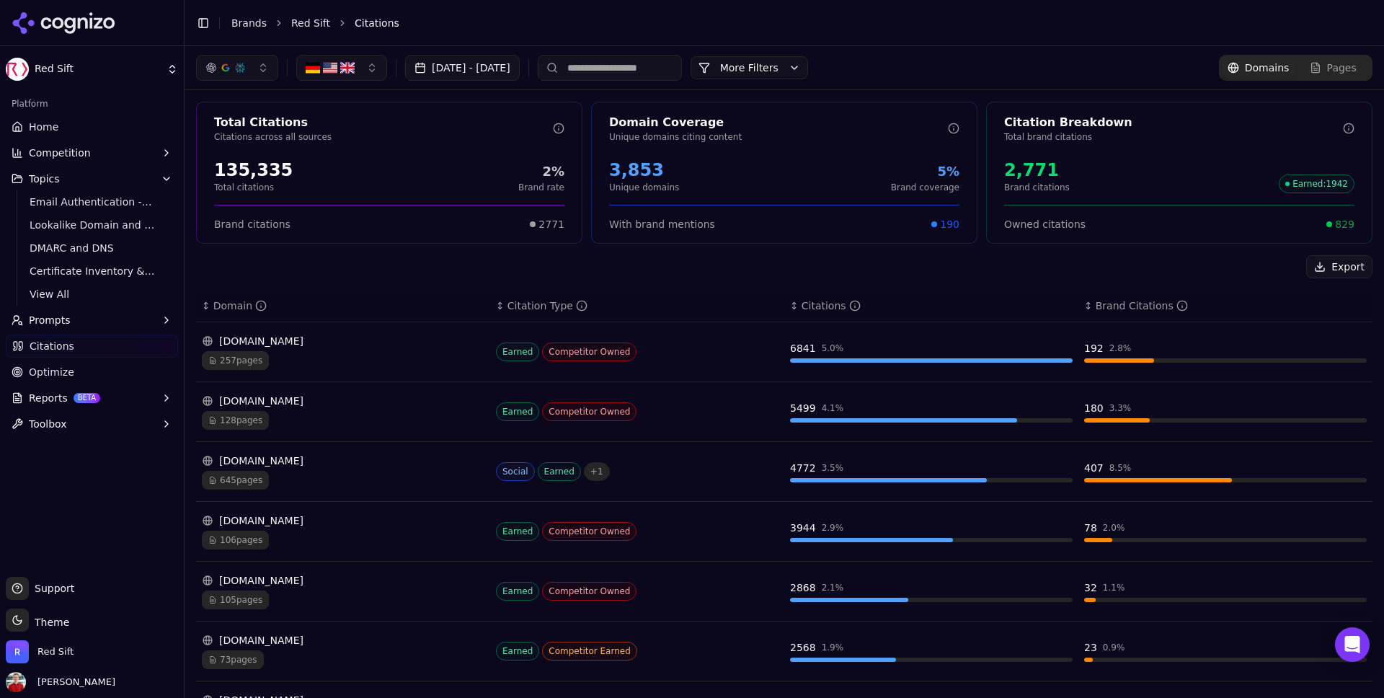
click at [225, 351] on span "257 pages" at bounding box center [235, 360] width 67 height 19
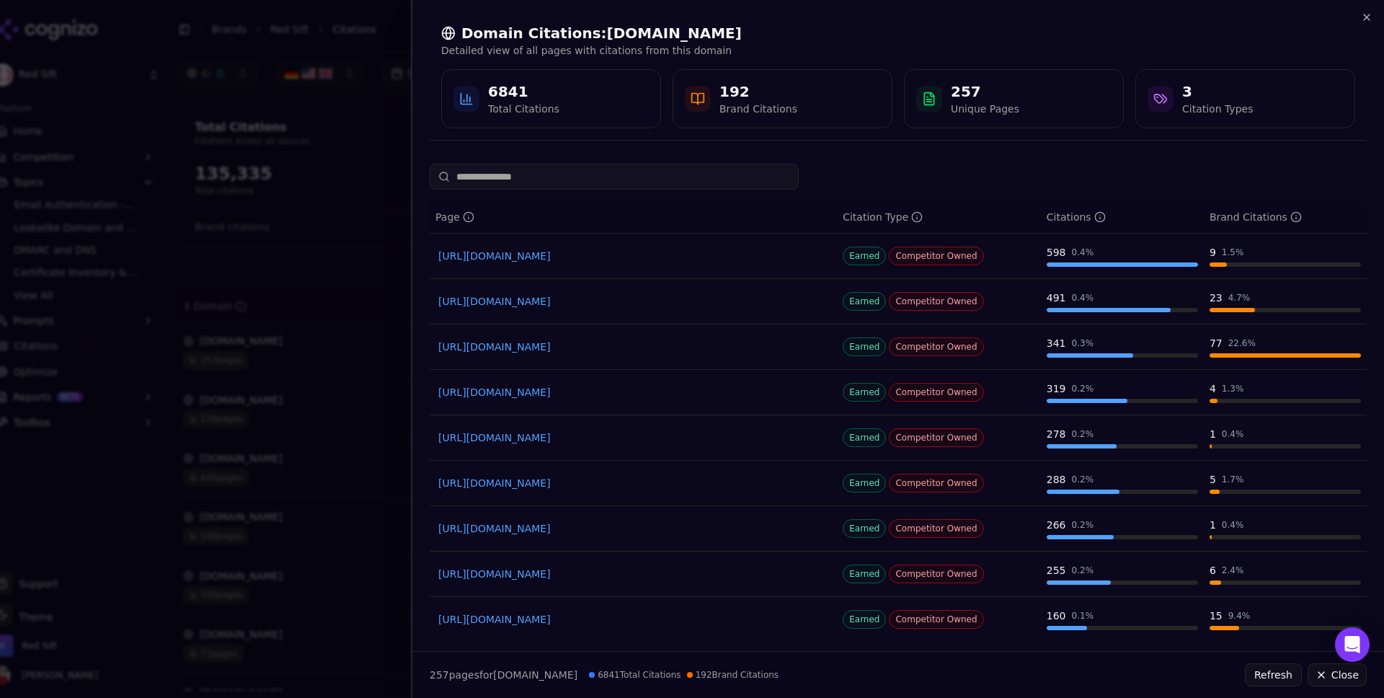
scroll to position [94, 0]
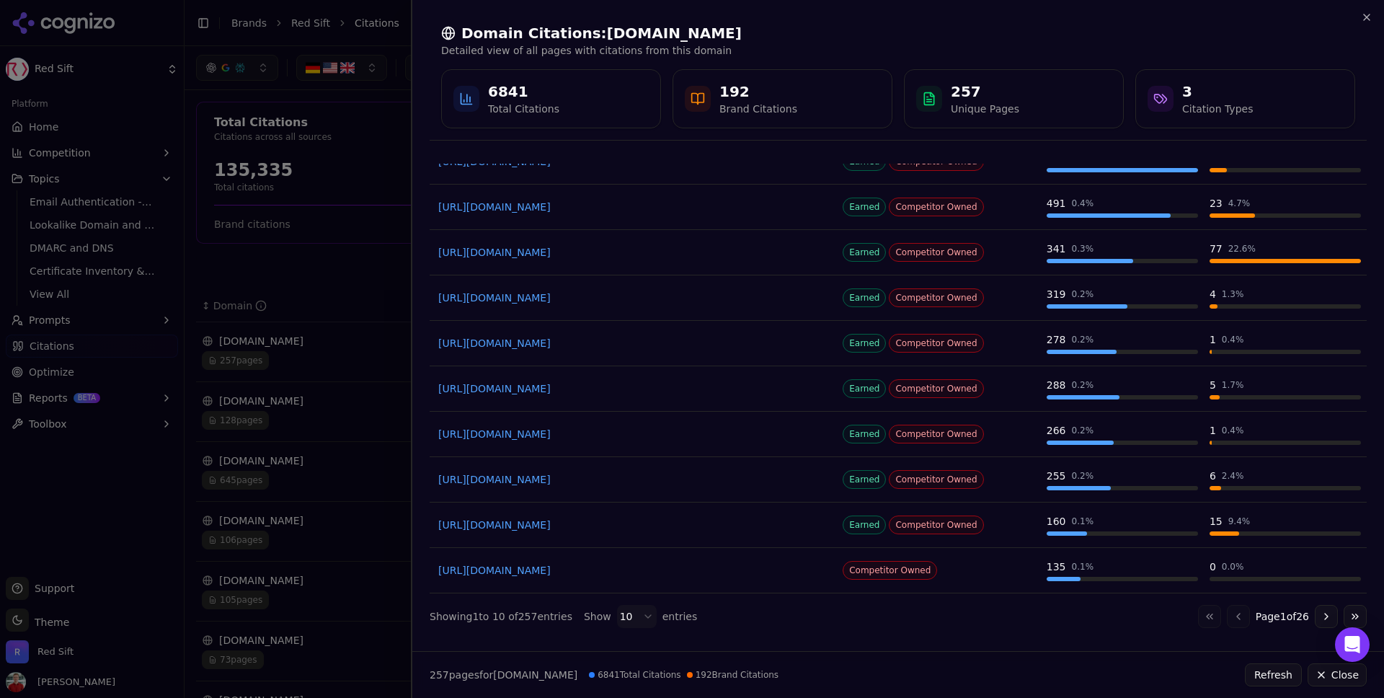
click at [362, 320] on div at bounding box center [692, 349] width 1384 height 698
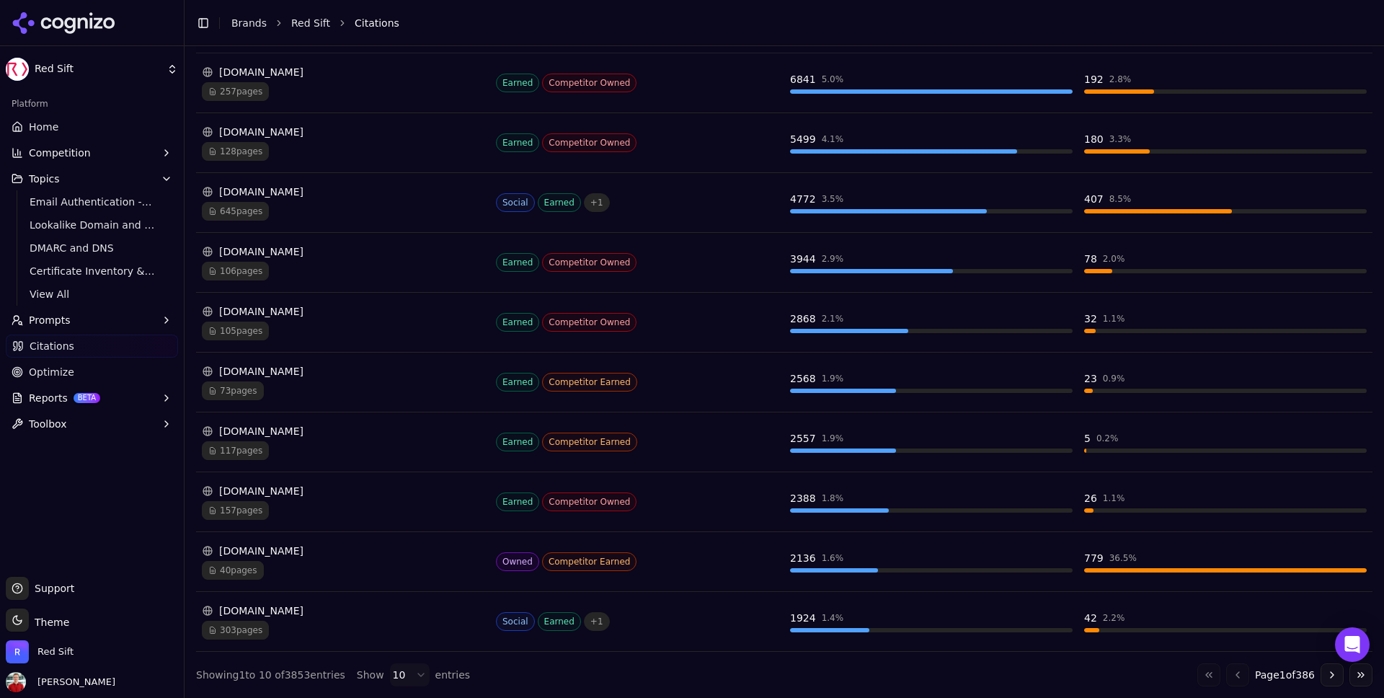
scroll to position [0, 0]
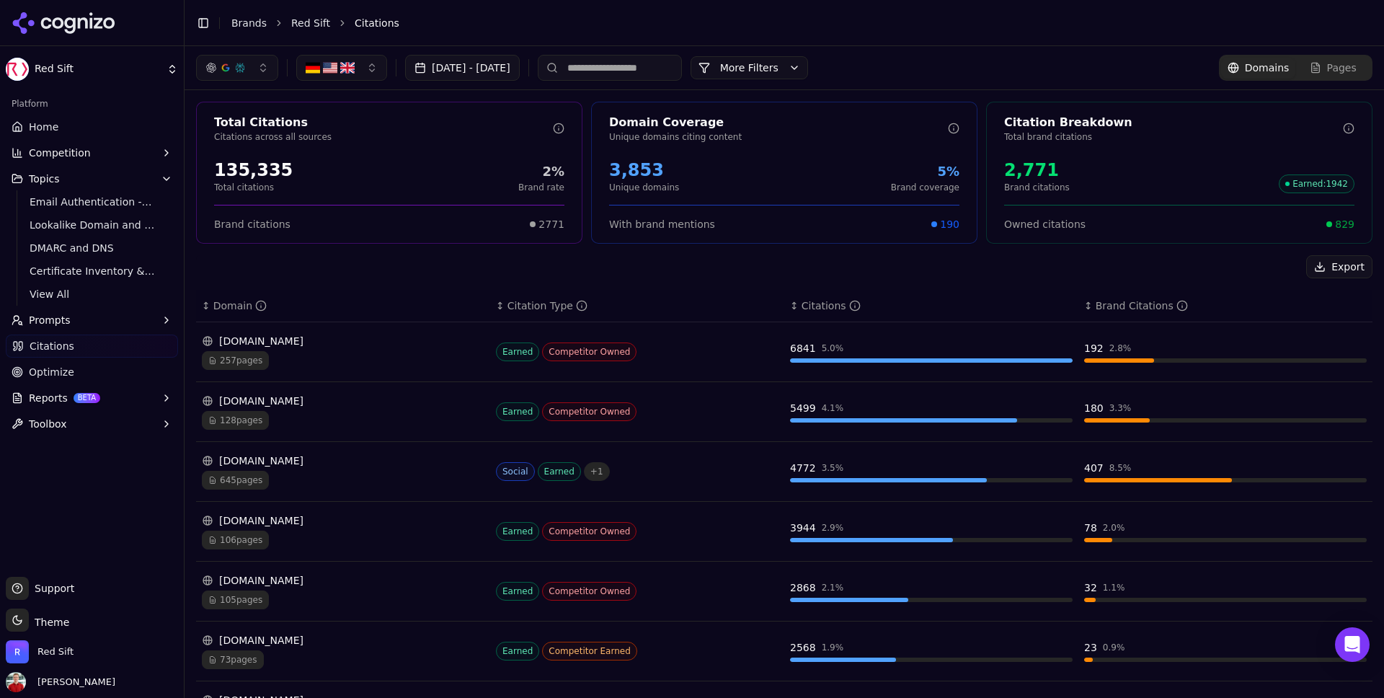
click at [79, 123] on link "Home" at bounding box center [92, 126] width 172 height 23
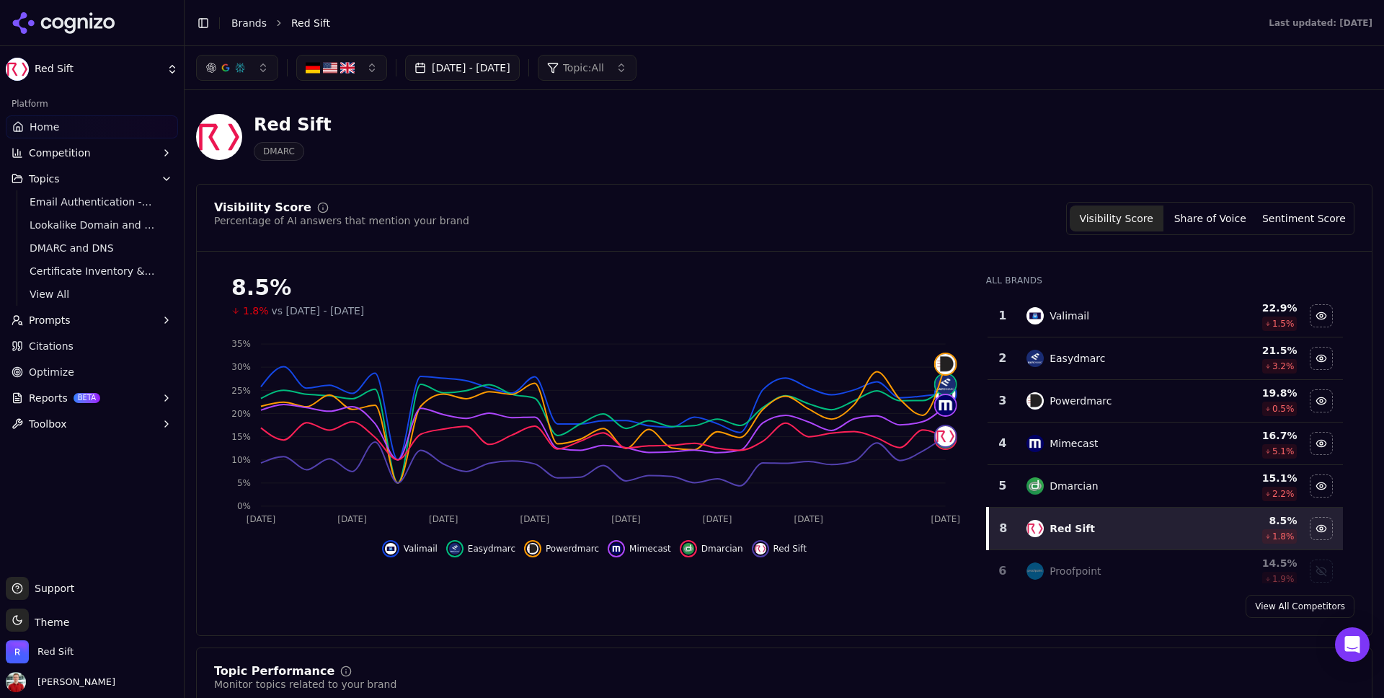
click at [927, 309] on div "1.8% vs [DATE] - [DATE]" at bounding box center [594, 311] width 726 height 14
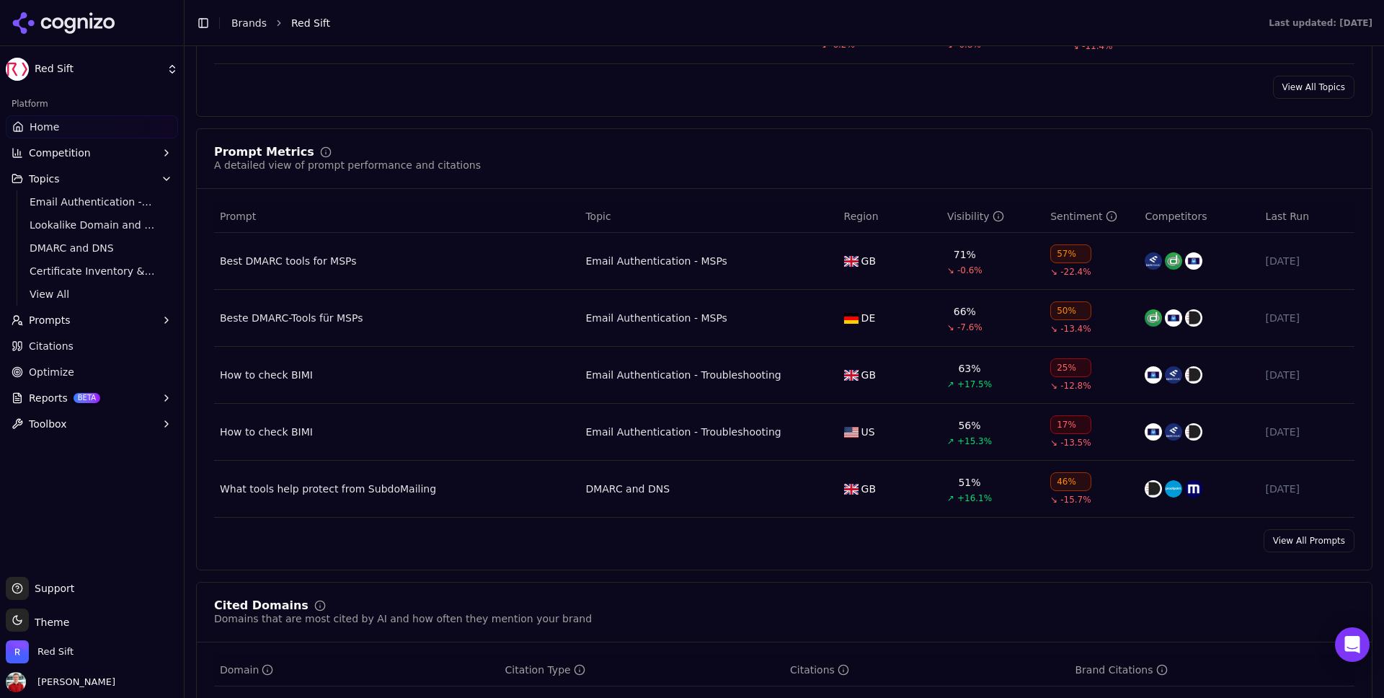
scroll to position [1007, 0]
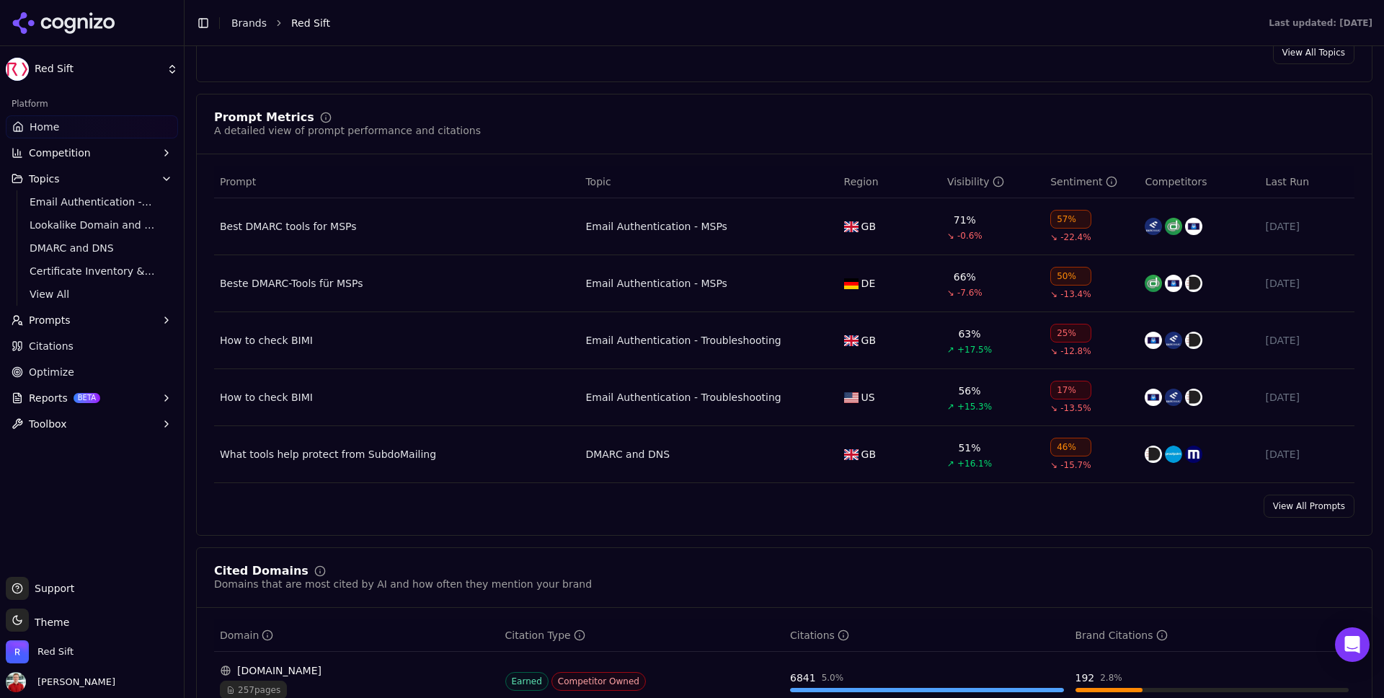
click at [1279, 511] on link "View All Prompts" at bounding box center [1309, 506] width 91 height 23
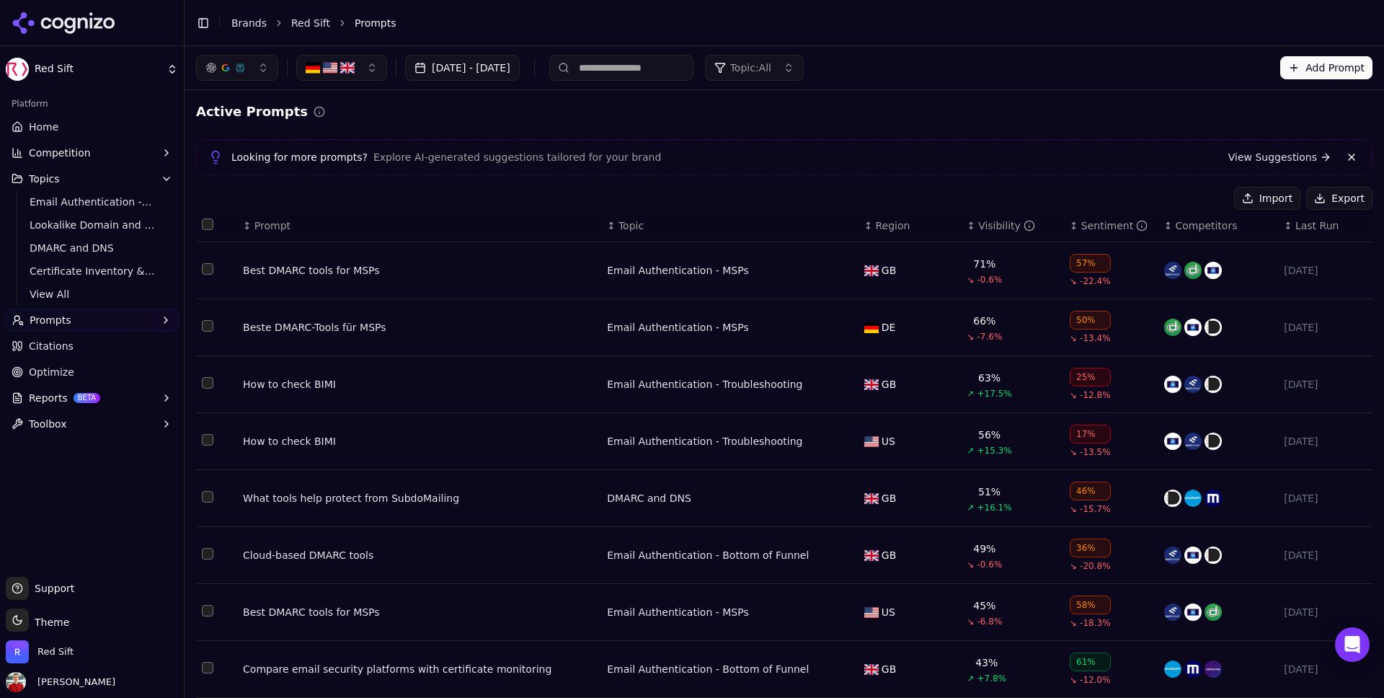
click at [986, 218] on div "Visibility" at bounding box center [1006, 225] width 57 height 14
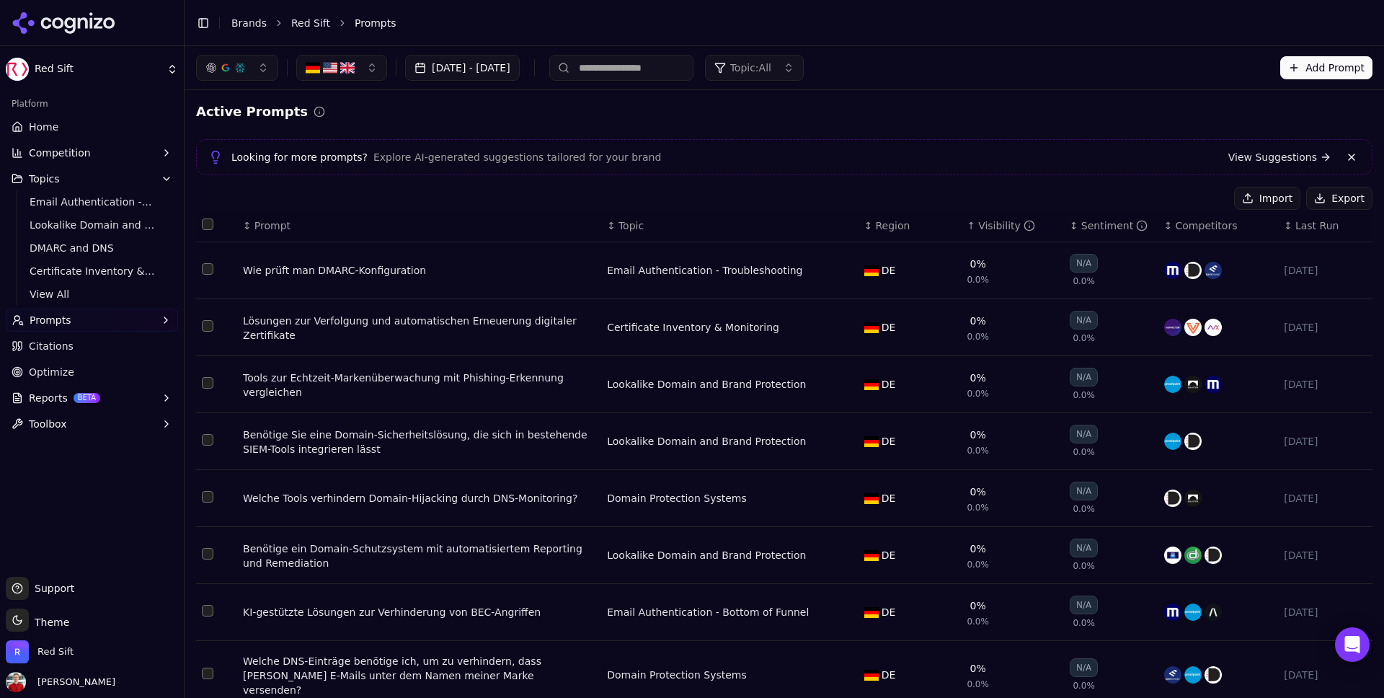
click at [986, 219] on div "Visibility" at bounding box center [1006, 225] width 57 height 14
